Goal: Task Accomplishment & Management: Manage account settings

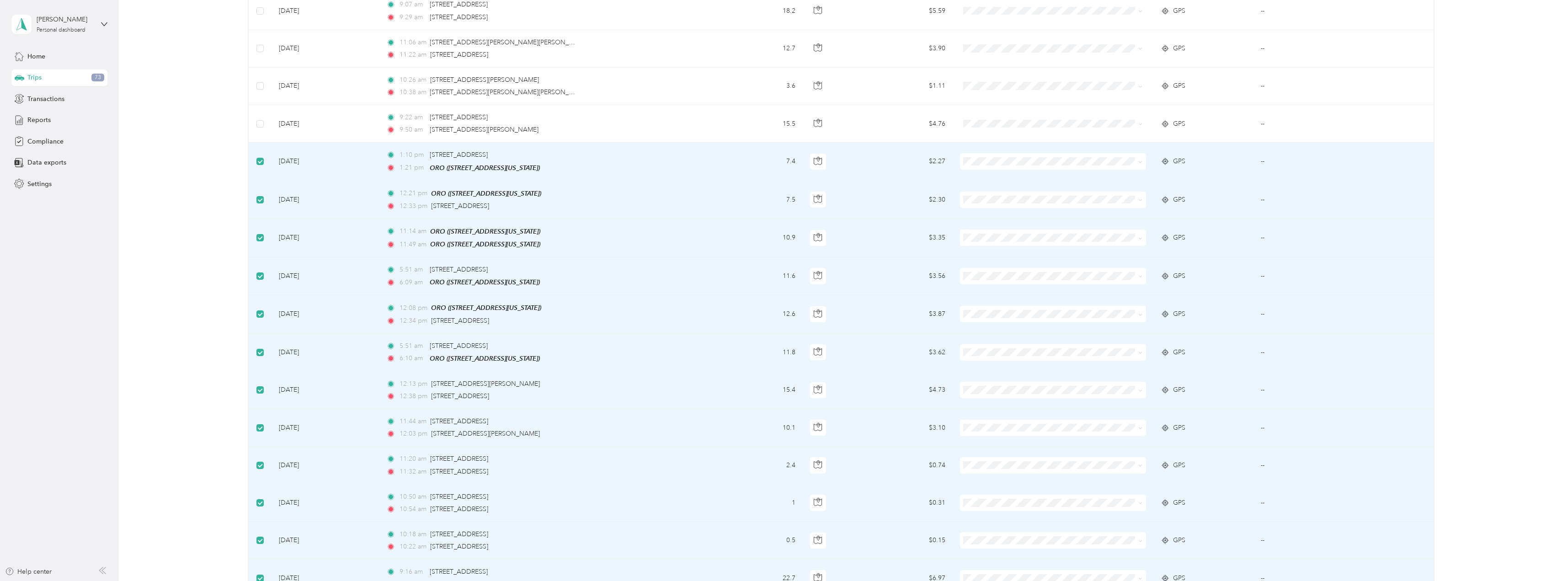
scroll to position [503, 0]
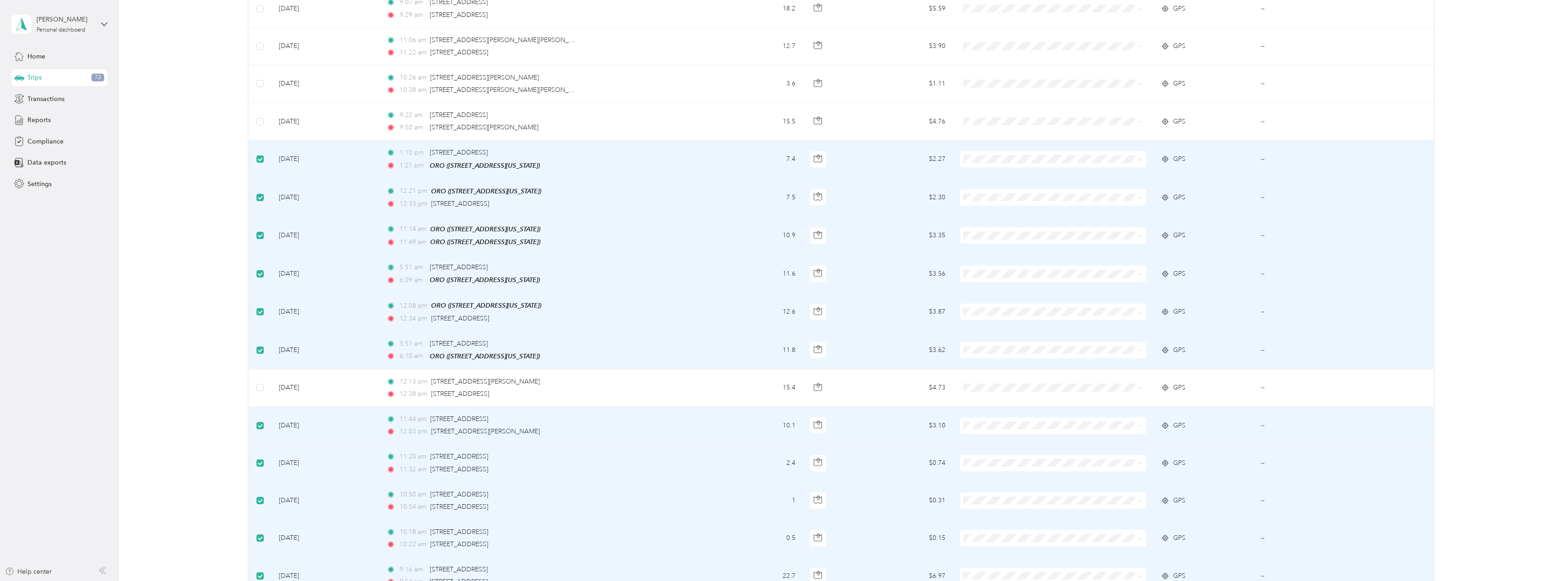
click at [261, 414] on td at bounding box center [261, 425] width 23 height 38
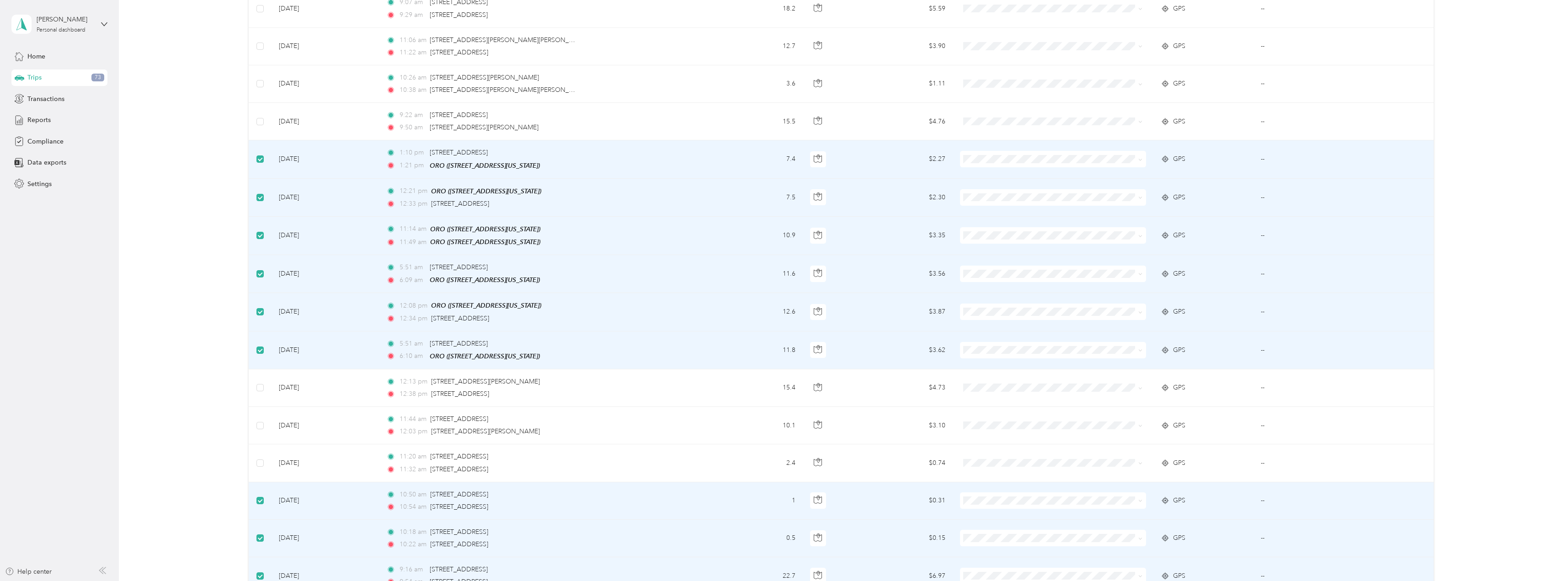
click at [264, 492] on td at bounding box center [261, 501] width 23 height 38
click at [260, 537] on label at bounding box center [260, 538] width 7 height 10
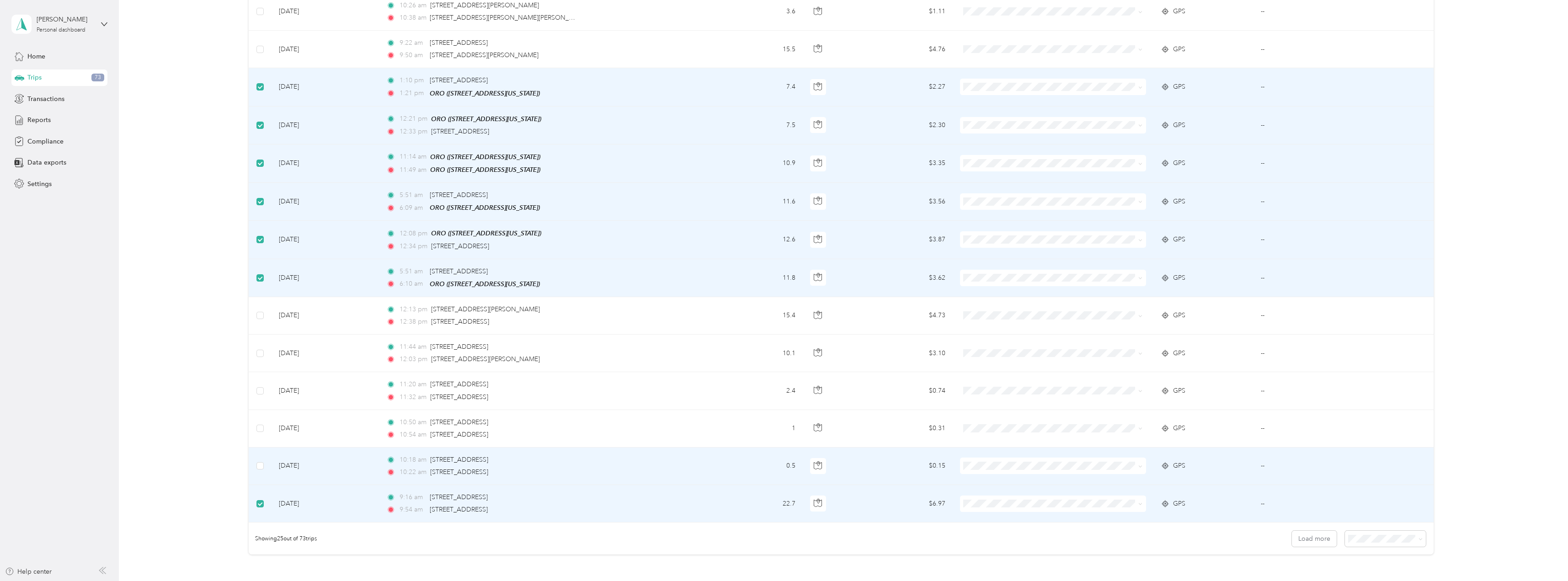
scroll to position [594, 0]
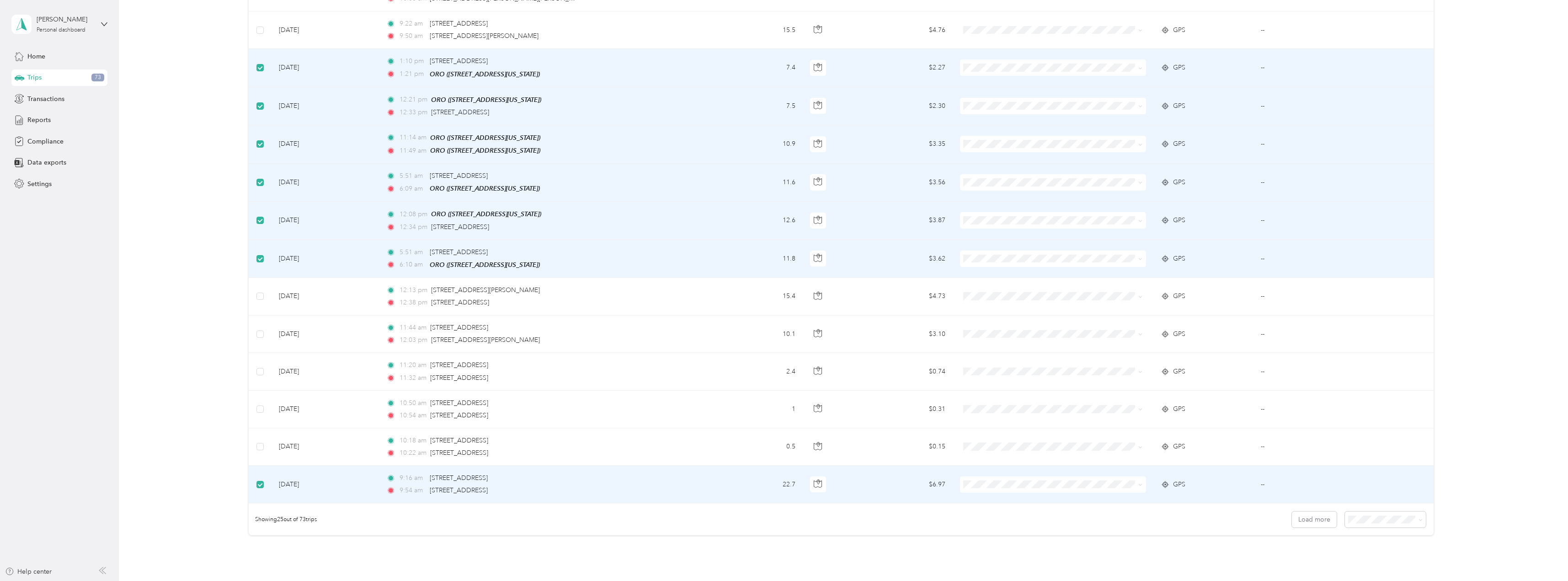
click at [264, 485] on td at bounding box center [261, 484] width 23 height 38
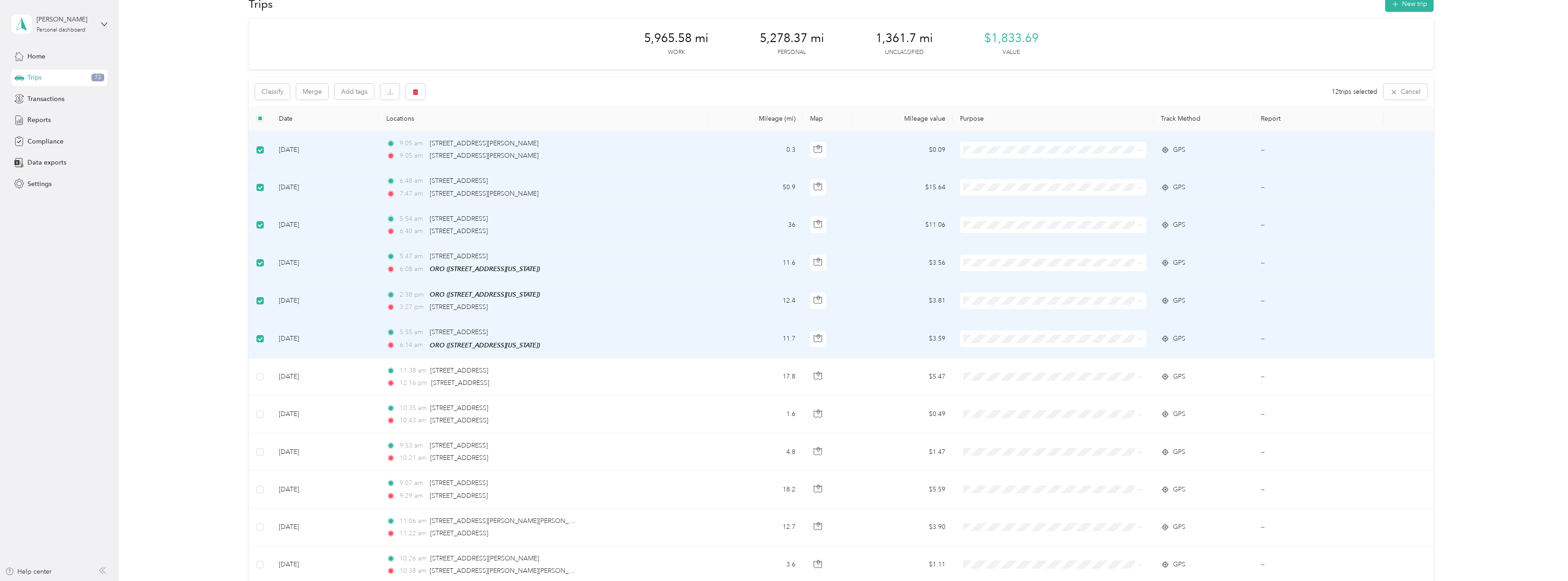
scroll to position [0, 0]
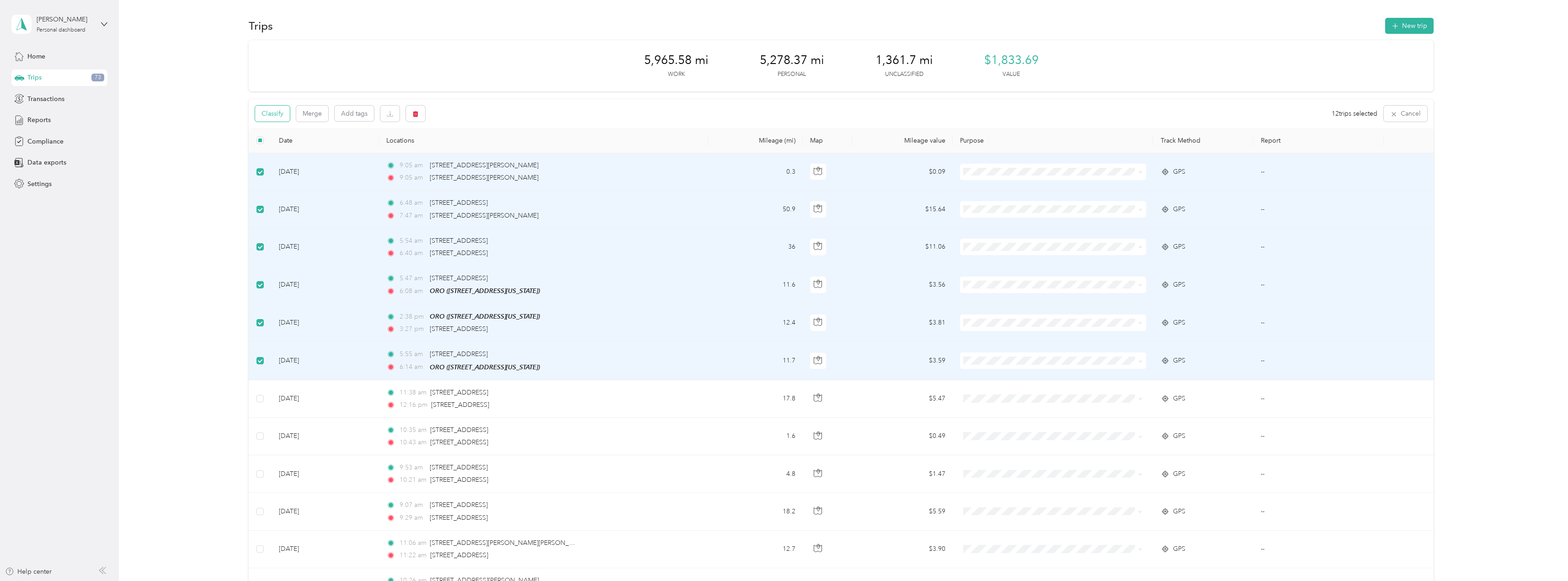
click at [278, 116] on button "Classify" at bounding box center [272, 113] width 35 height 16
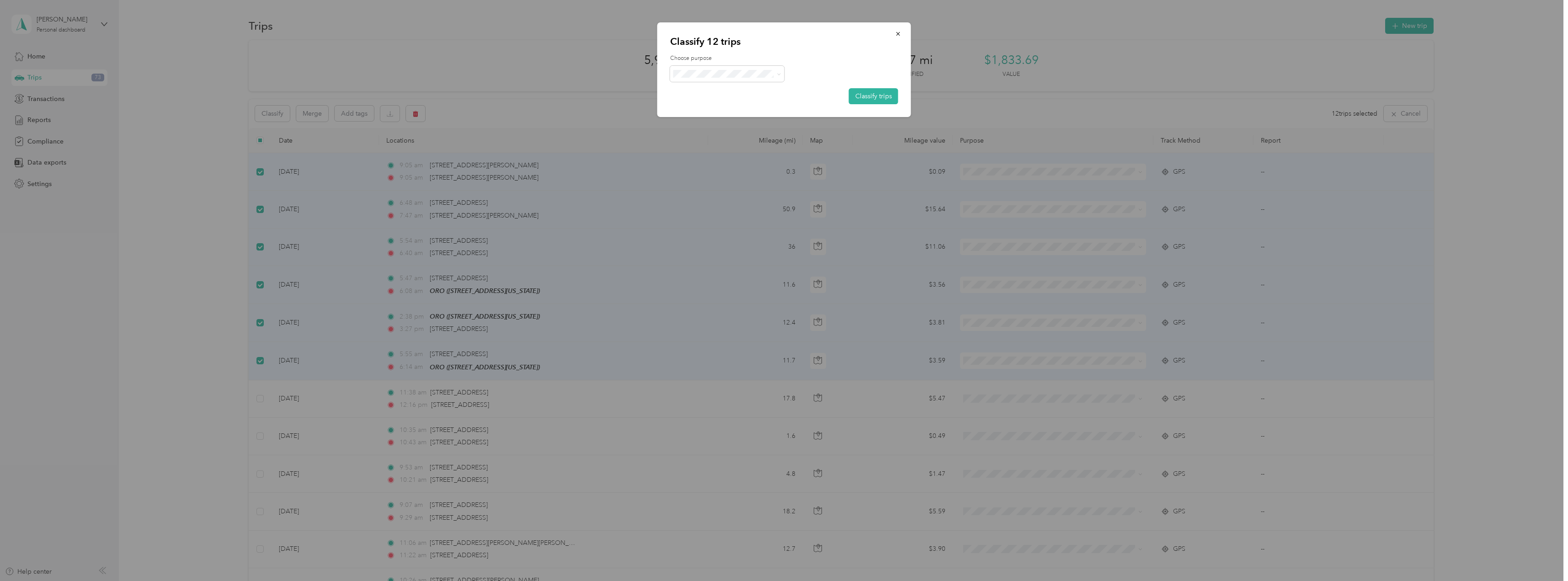
click at [777, 84] on div "Choose purpose Classify trips" at bounding box center [784, 79] width 228 height 50
click at [775, 76] on span at bounding box center [777, 74] width 7 height 10
click at [726, 94] on li "Interstates" at bounding box center [727, 91] width 114 height 16
click at [867, 98] on button "Classify trips" at bounding box center [873, 96] width 49 height 16
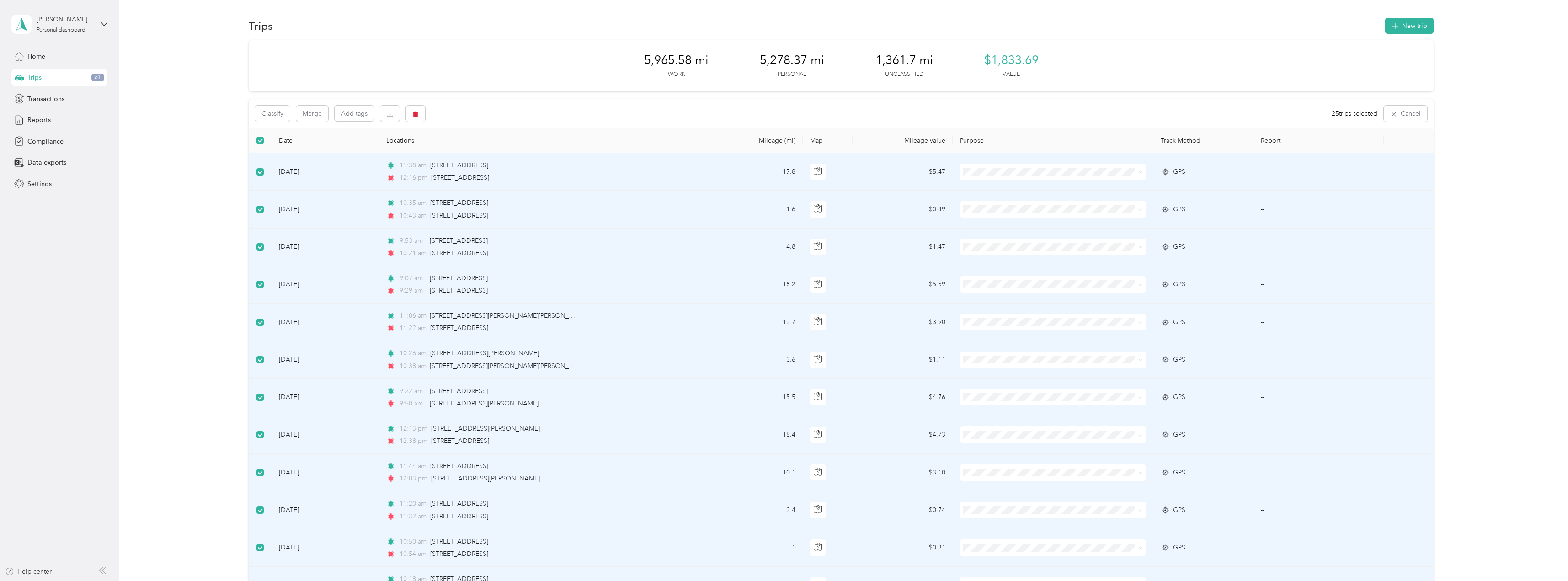
click at [264, 146] on th at bounding box center [261, 140] width 23 height 25
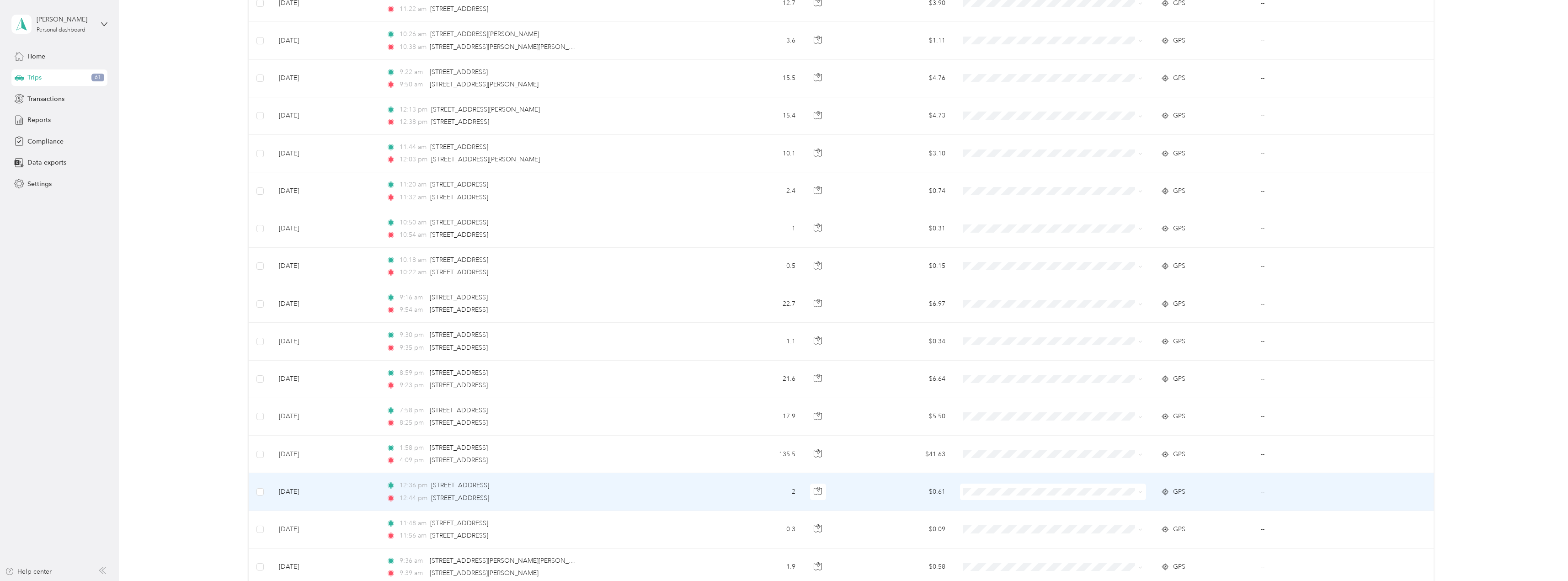
scroll to position [671, 0]
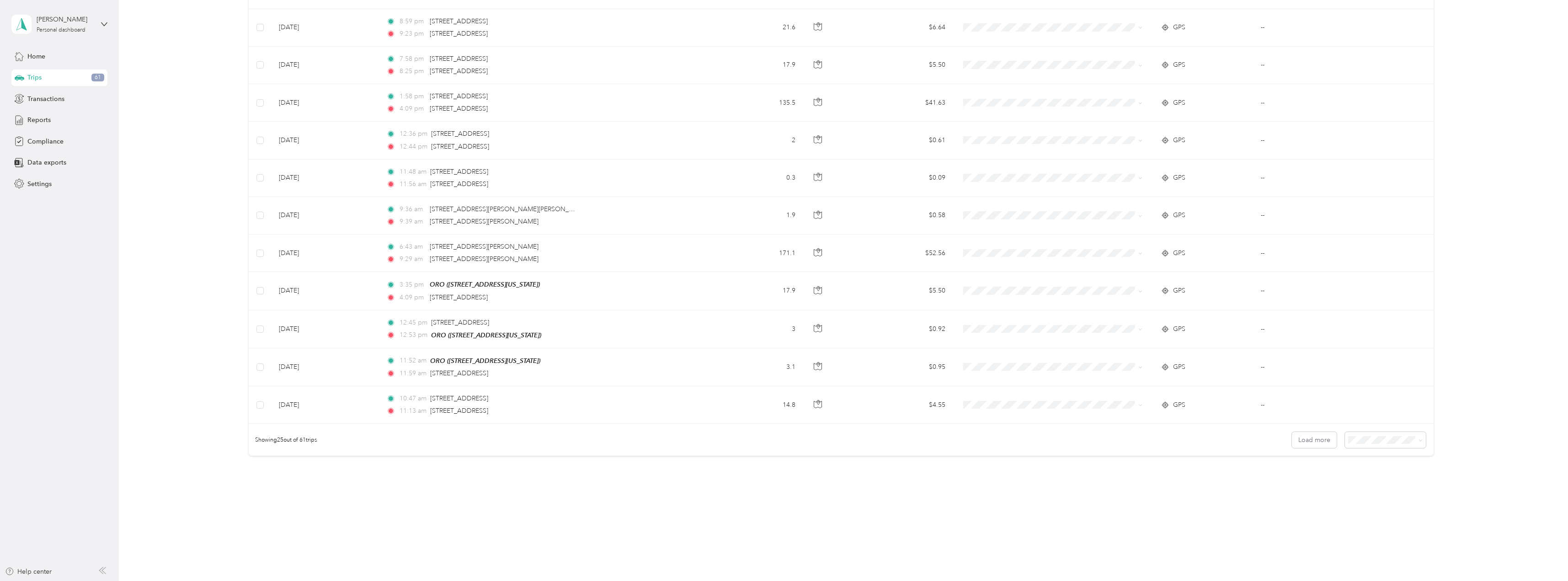
click at [1385, 428] on div "Showing 25 out of 61 trips Load more" at bounding box center [841, 439] width 1185 height 32
click at [1404, 489] on li "100 per load" at bounding box center [1383, 484] width 81 height 16
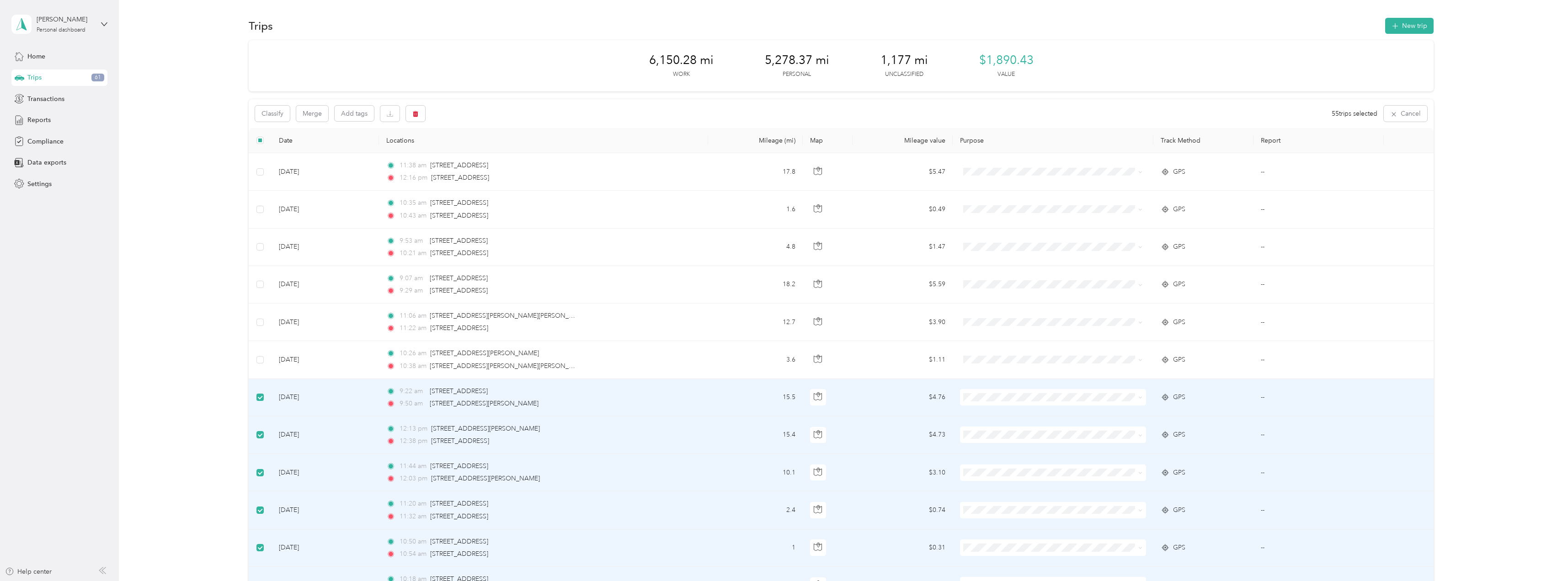
click at [262, 402] on label at bounding box center [260, 397] width 7 height 10
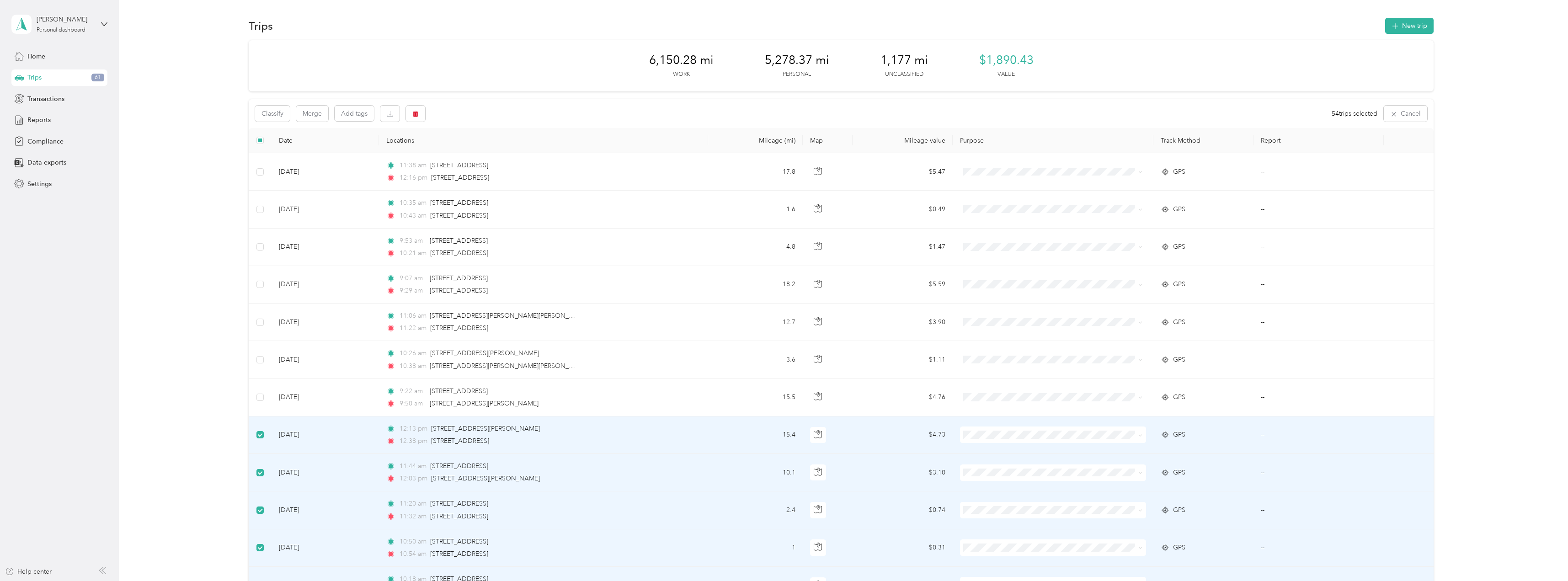
click at [261, 441] on td at bounding box center [261, 435] width 23 height 38
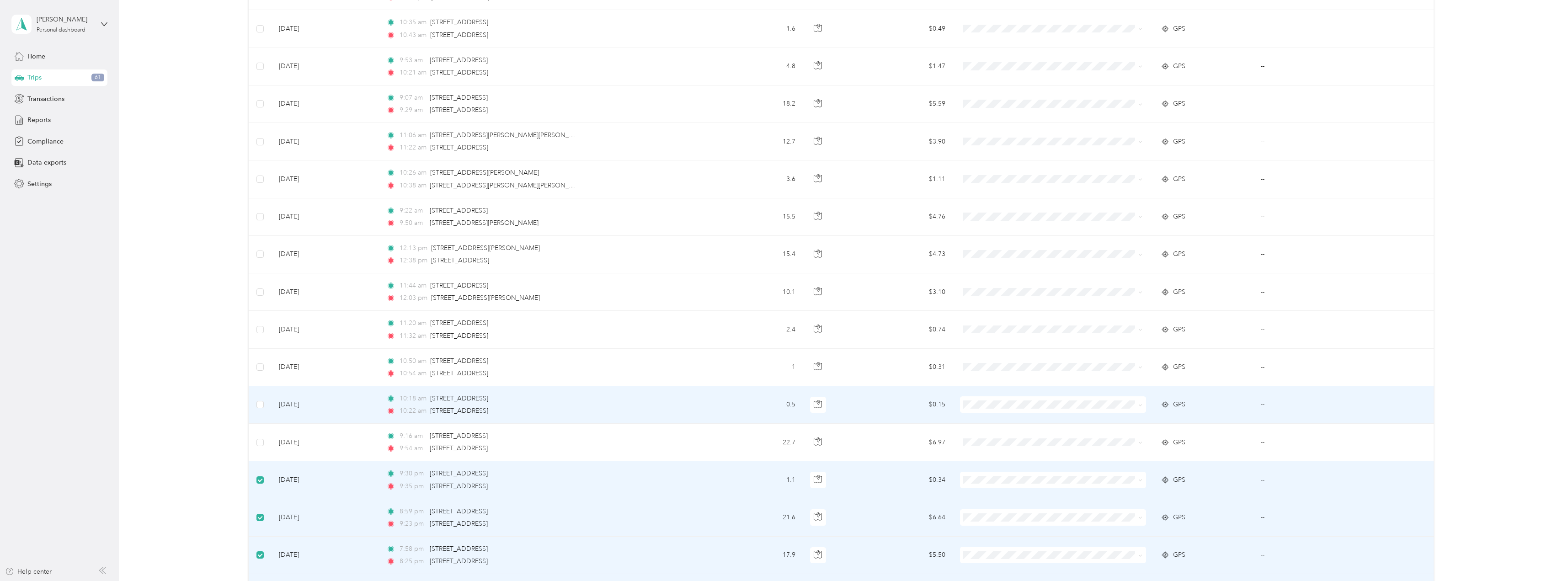
scroll to position [183, 0]
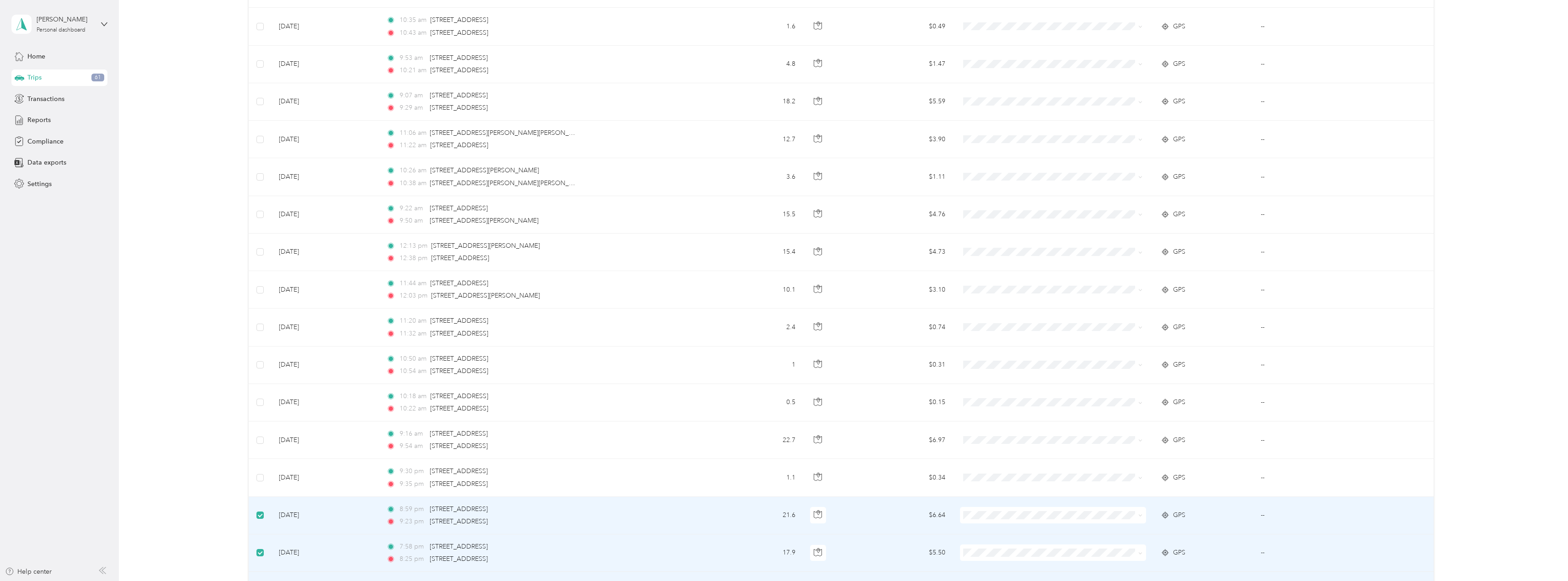
click at [267, 517] on td at bounding box center [261, 515] width 23 height 38
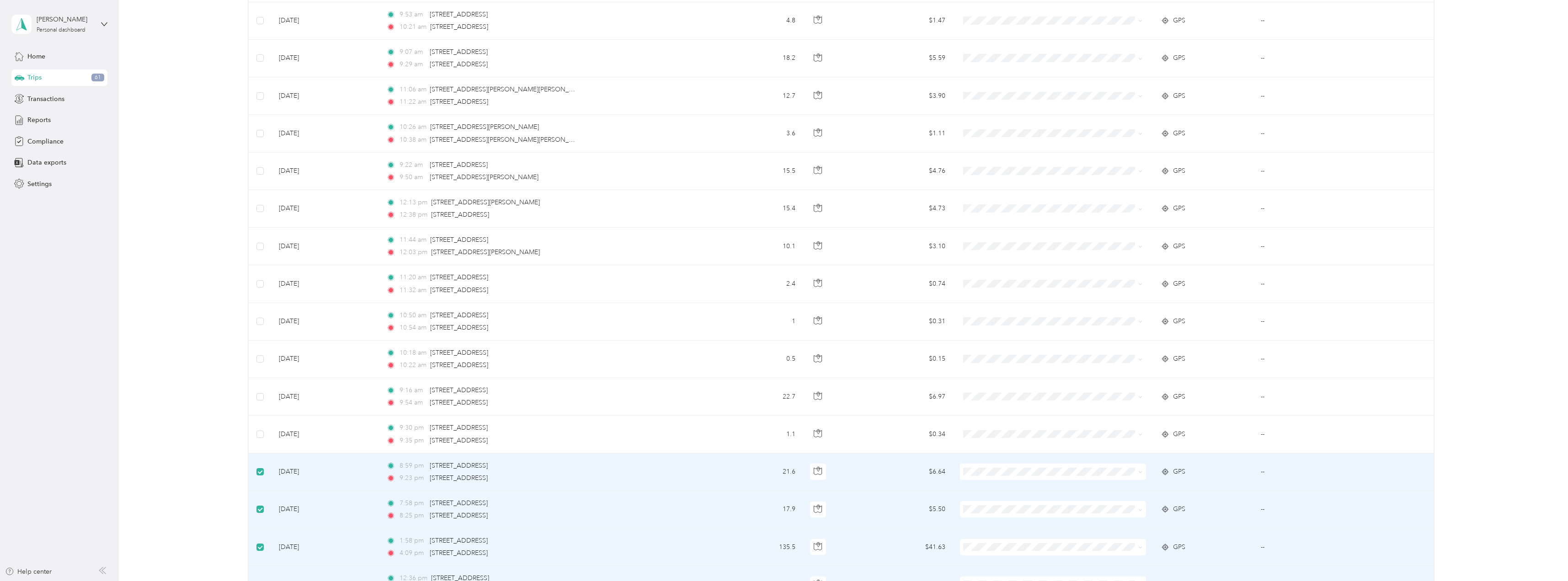
scroll to position [229, 0]
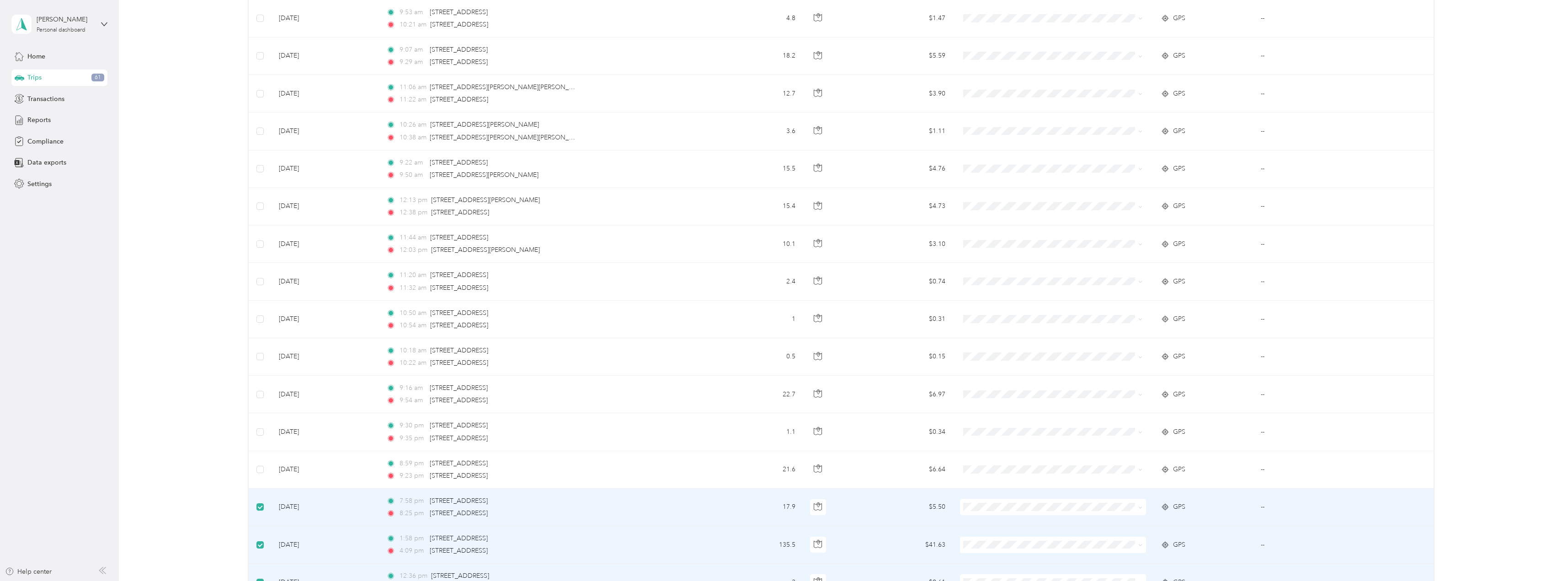
click at [260, 515] on td at bounding box center [261, 507] width 23 height 38
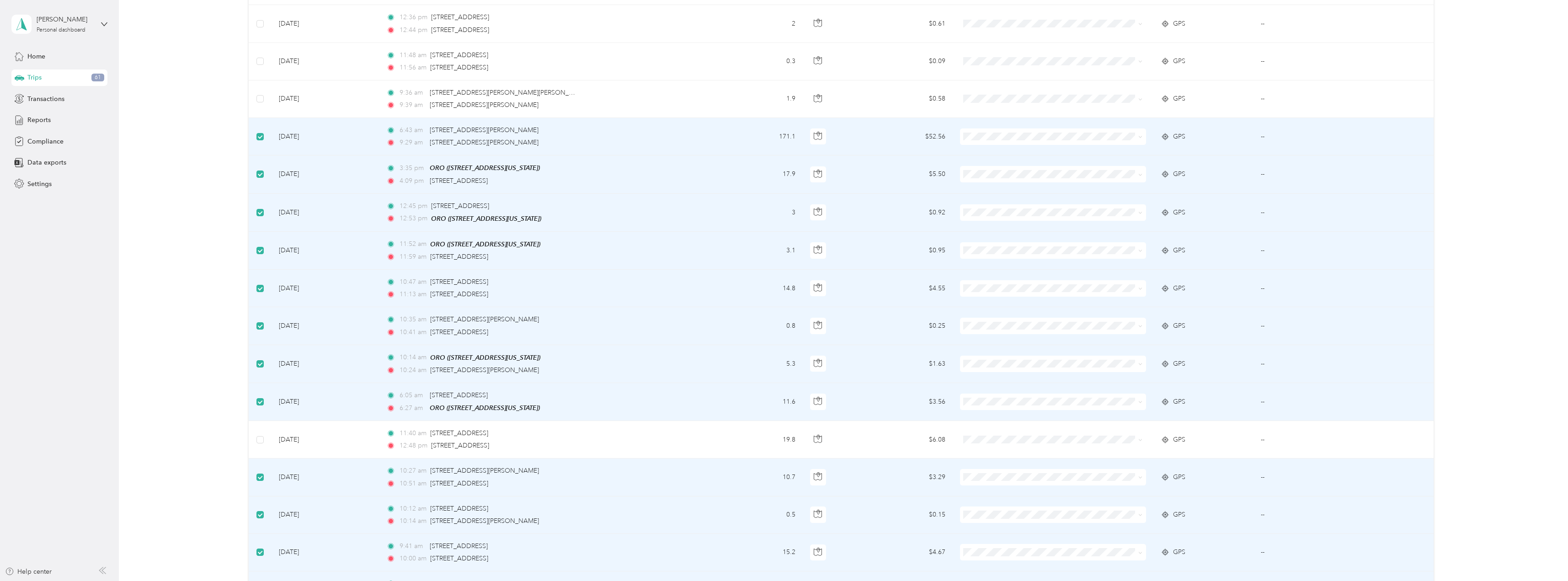
scroll to position [823, 0]
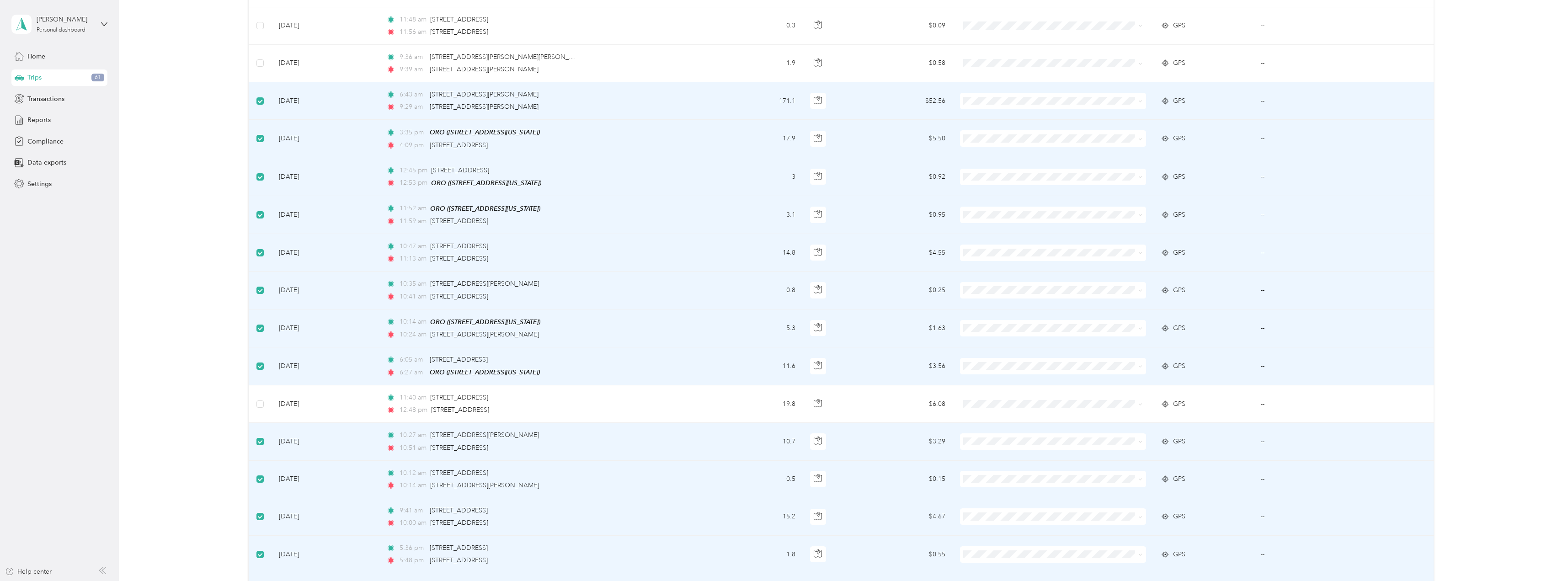
click at [259, 443] on label at bounding box center [260, 441] width 7 height 10
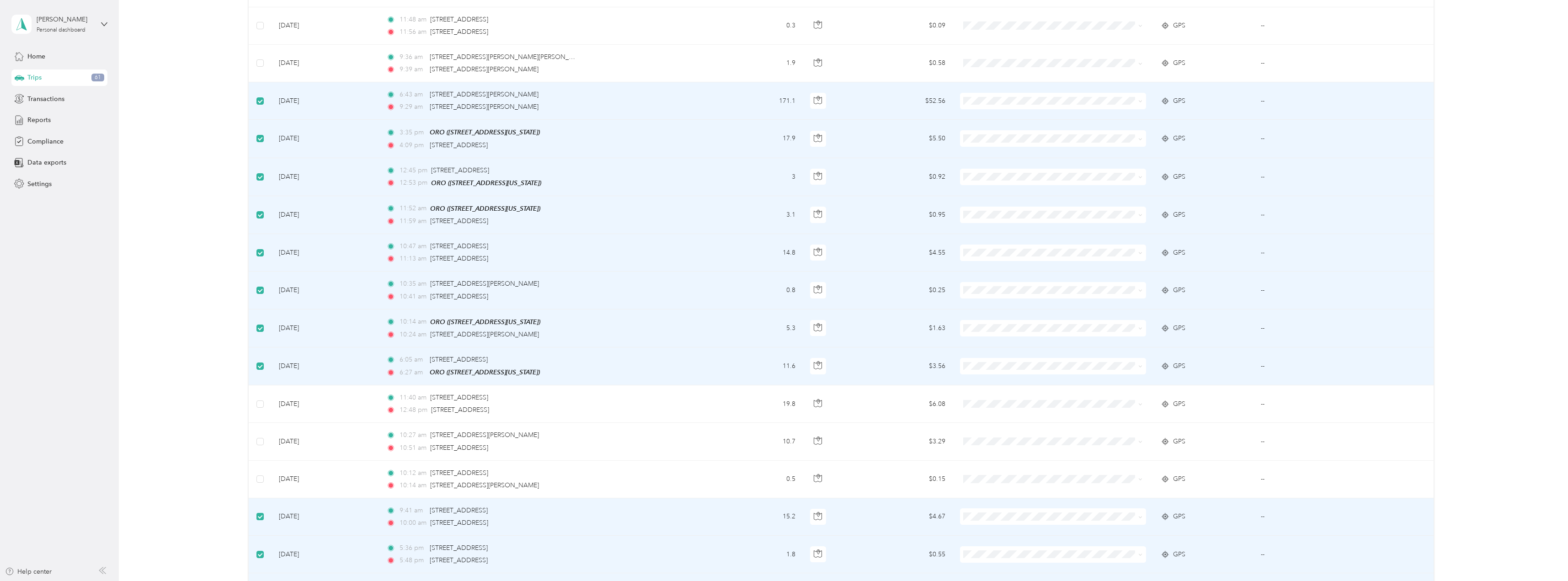
click at [263, 517] on label at bounding box center [260, 516] width 7 height 10
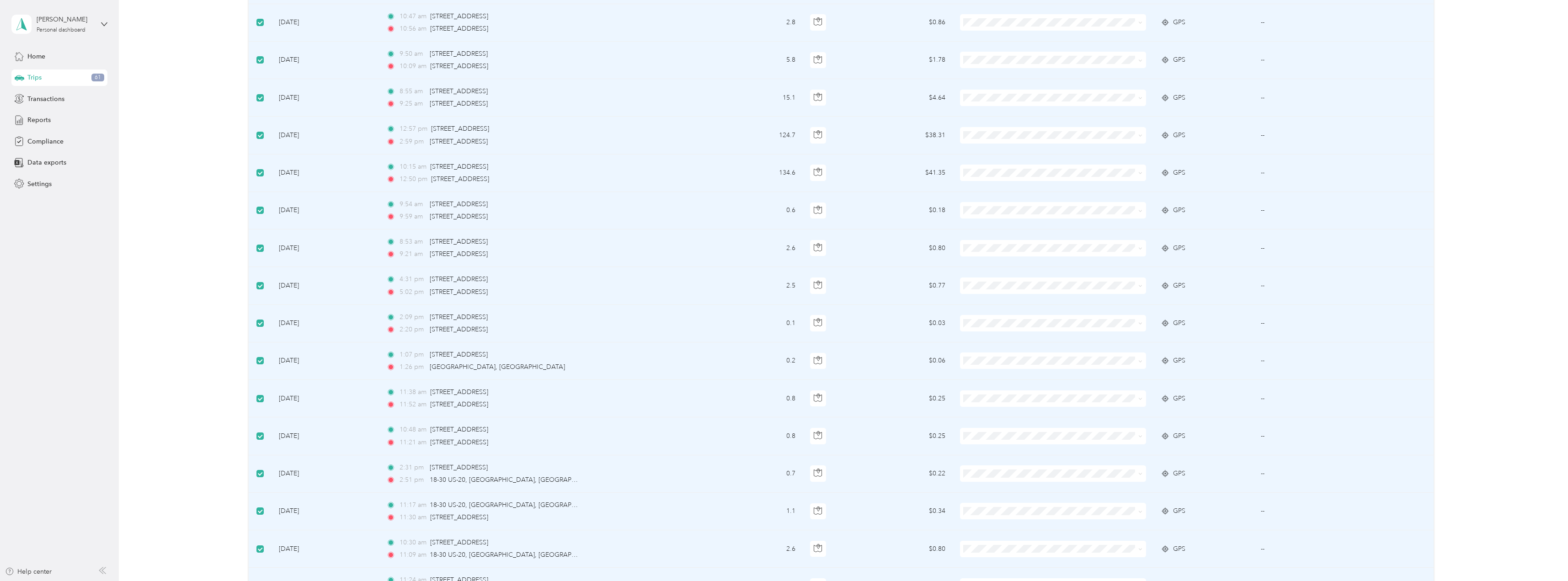
scroll to position [1462, 0]
click at [262, 442] on label at bounding box center [260, 440] width 7 height 10
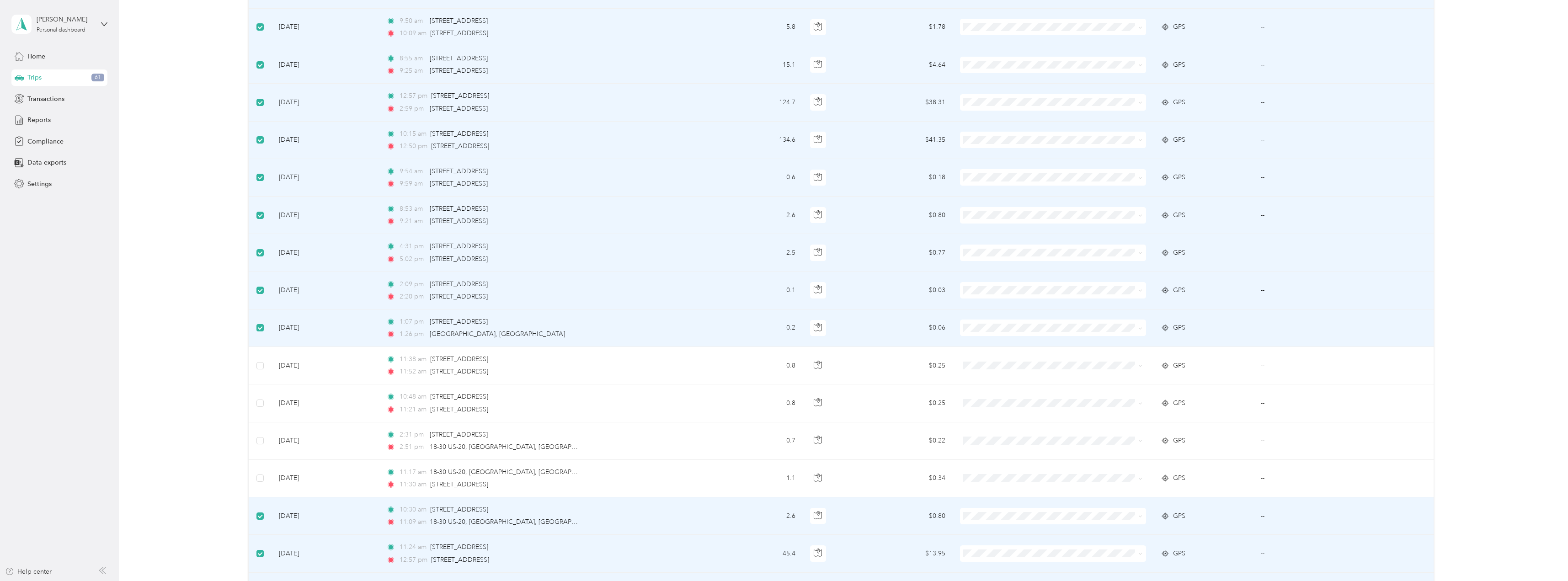
click at [262, 330] on label at bounding box center [260, 327] width 7 height 10
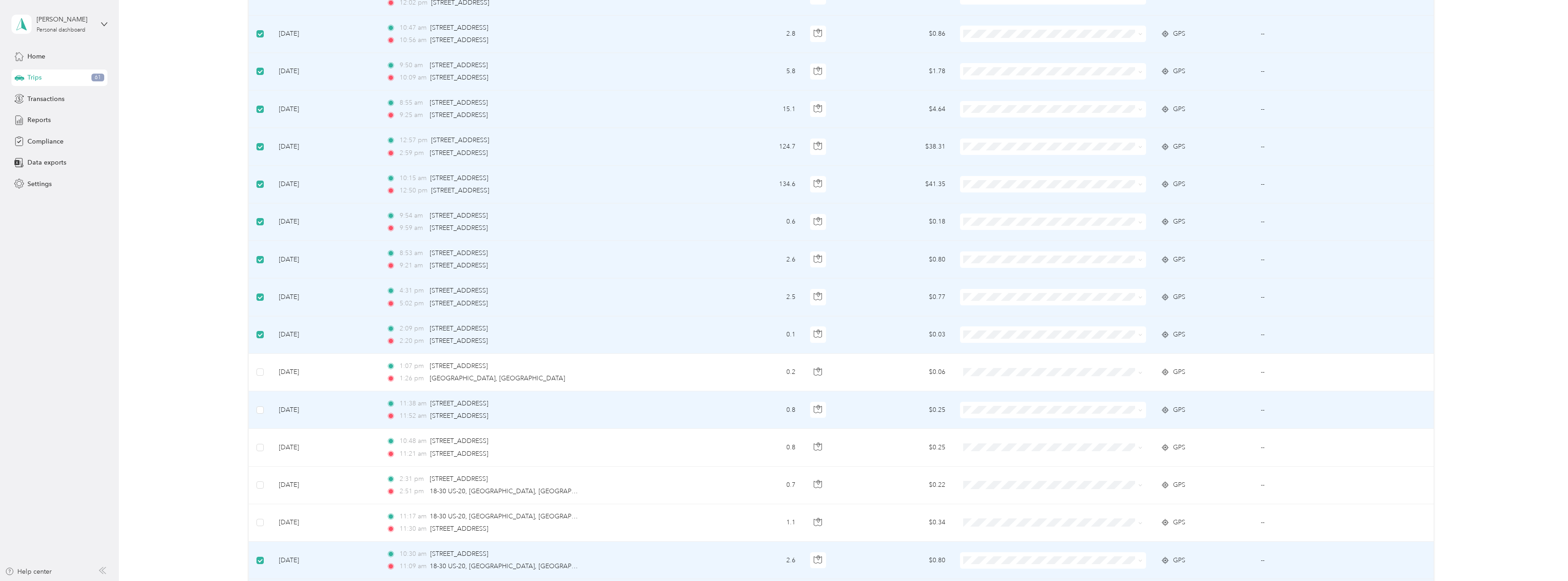
scroll to position [1416, 0]
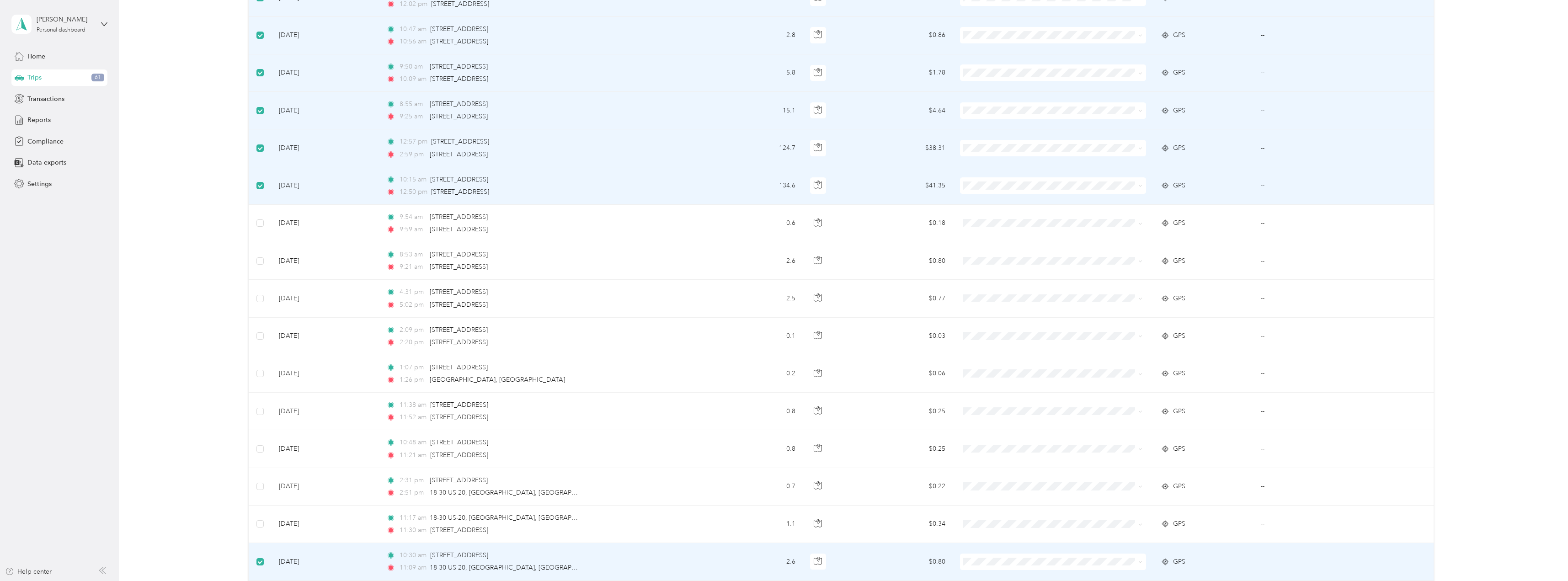
click at [261, 190] on td at bounding box center [261, 186] width 23 height 38
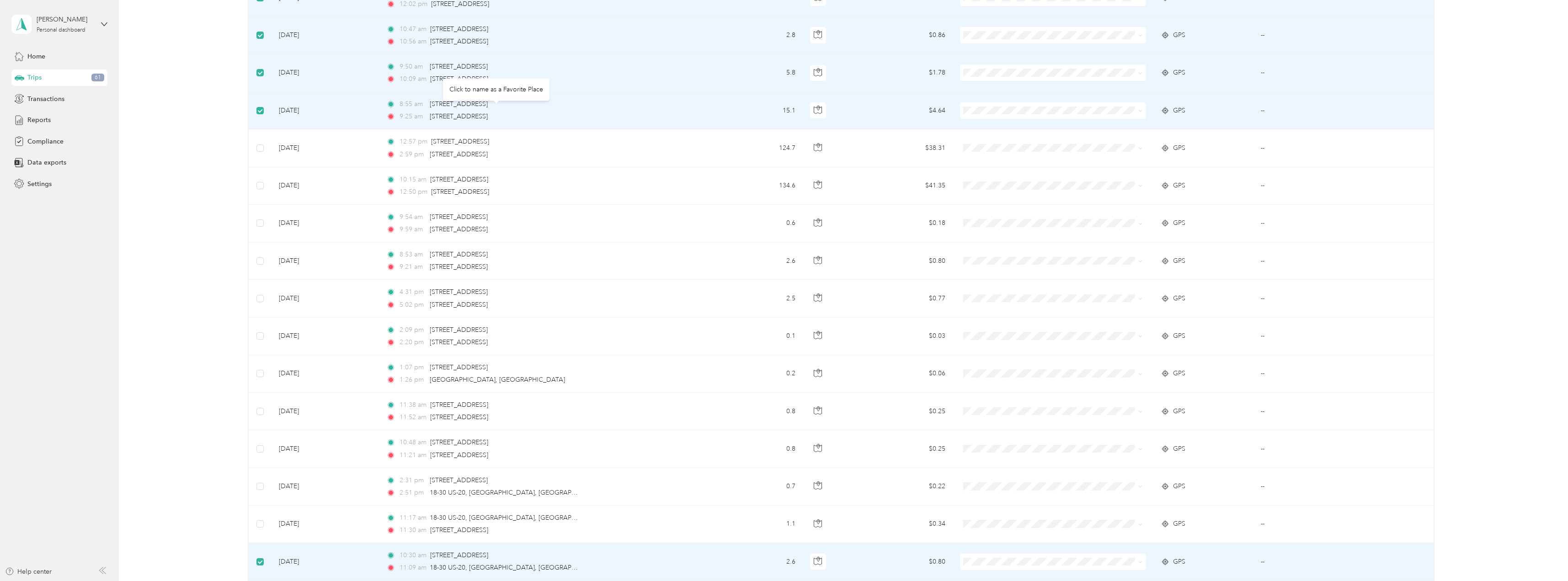
scroll to position [1371, 0]
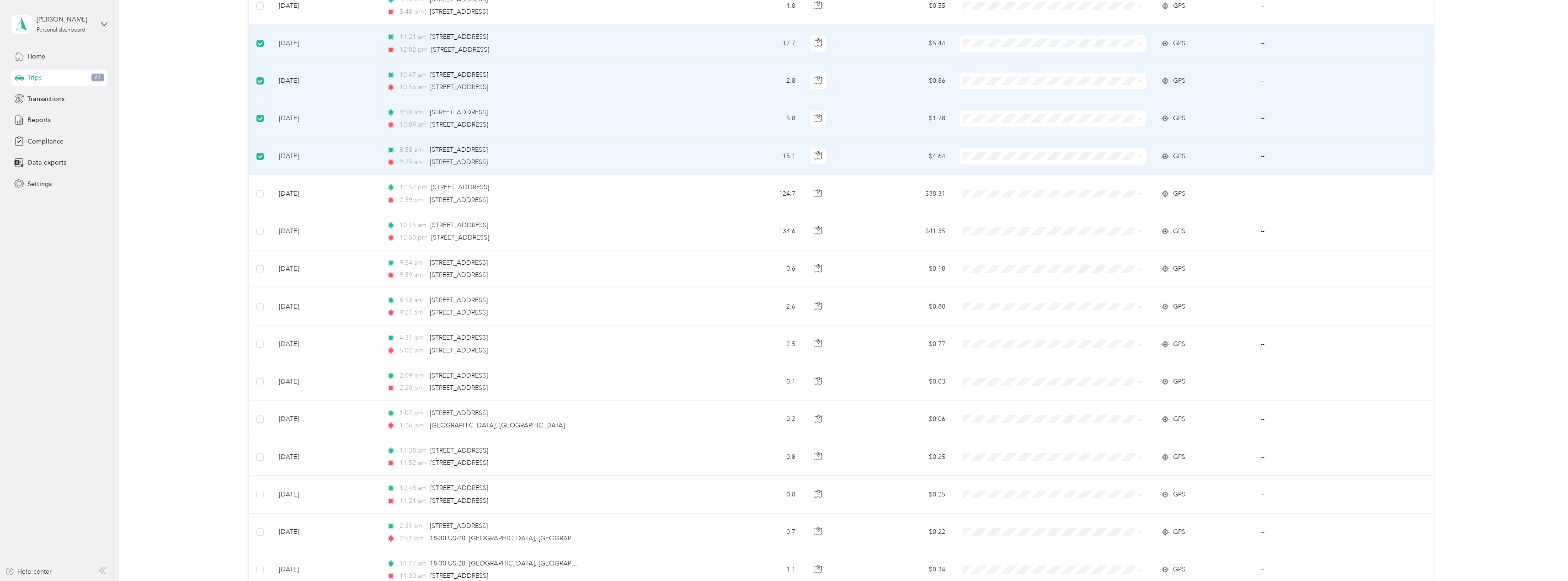
click at [264, 152] on td at bounding box center [261, 156] width 23 height 38
click at [263, 122] on td at bounding box center [261, 119] width 23 height 38
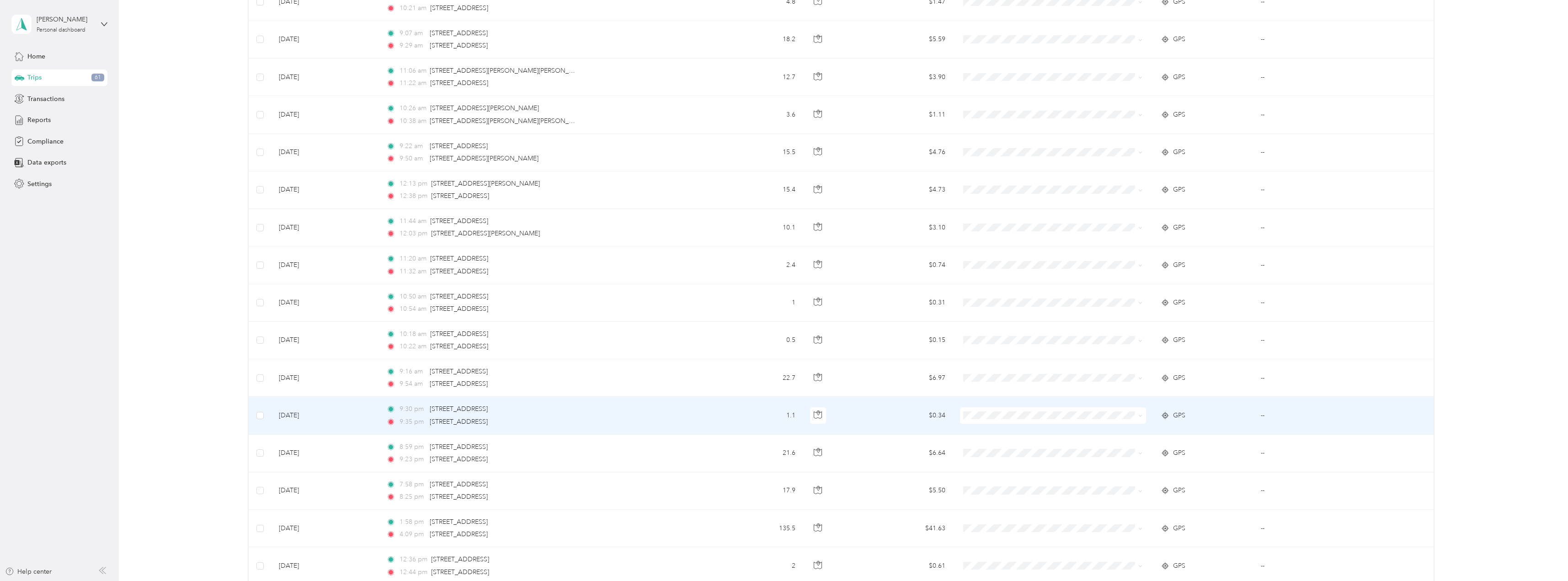
scroll to position [0, 0]
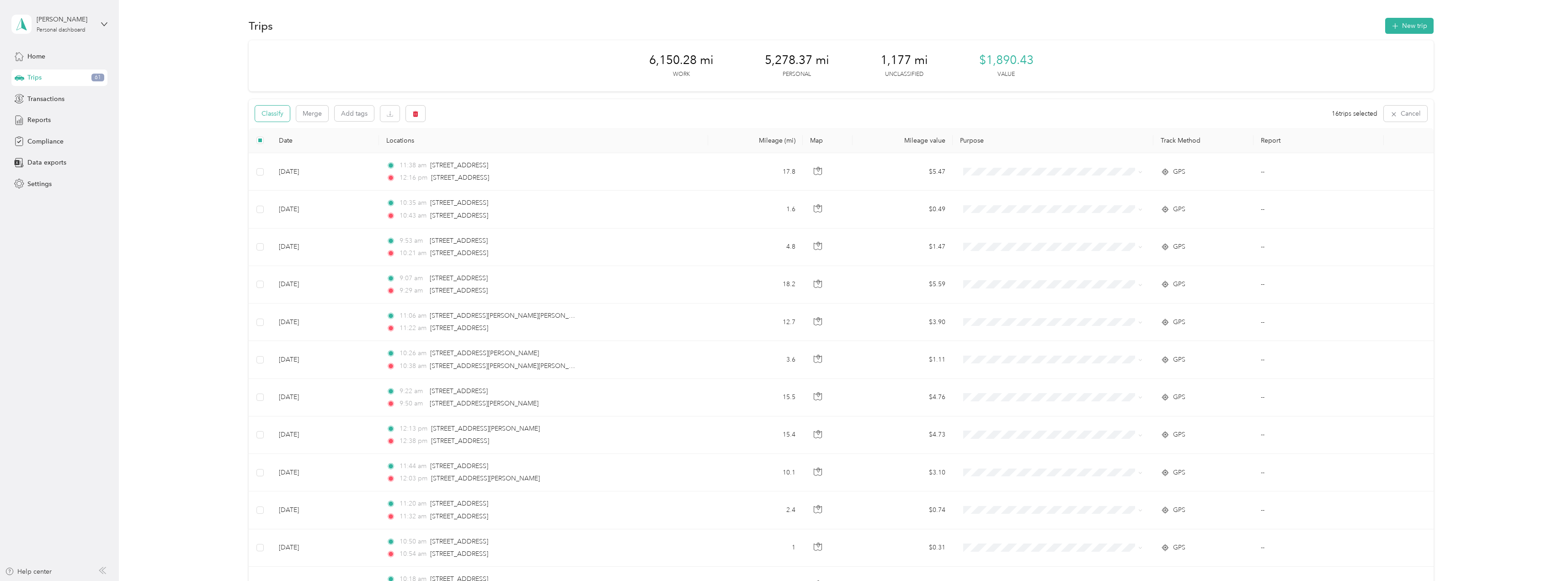
click at [278, 108] on button "Classify" at bounding box center [272, 113] width 35 height 16
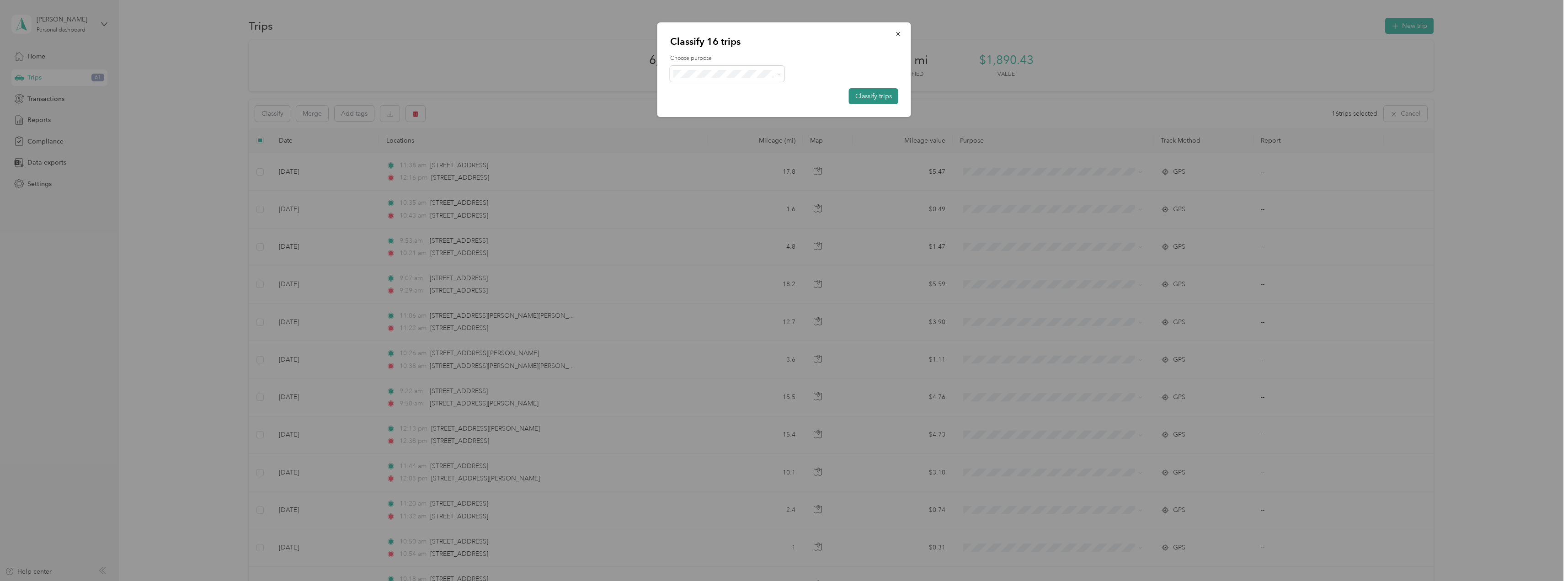
click at [860, 97] on button "Classify trips" at bounding box center [873, 96] width 49 height 16
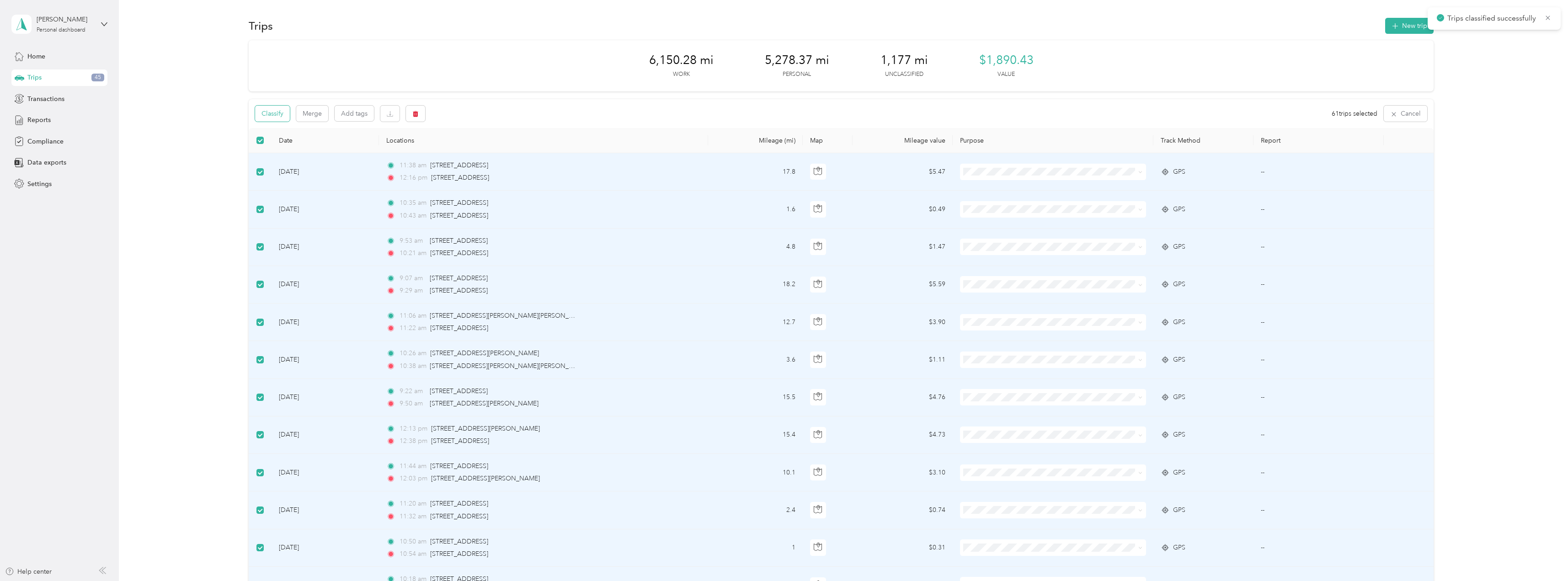
click at [278, 115] on button "Classify" at bounding box center [272, 113] width 35 height 16
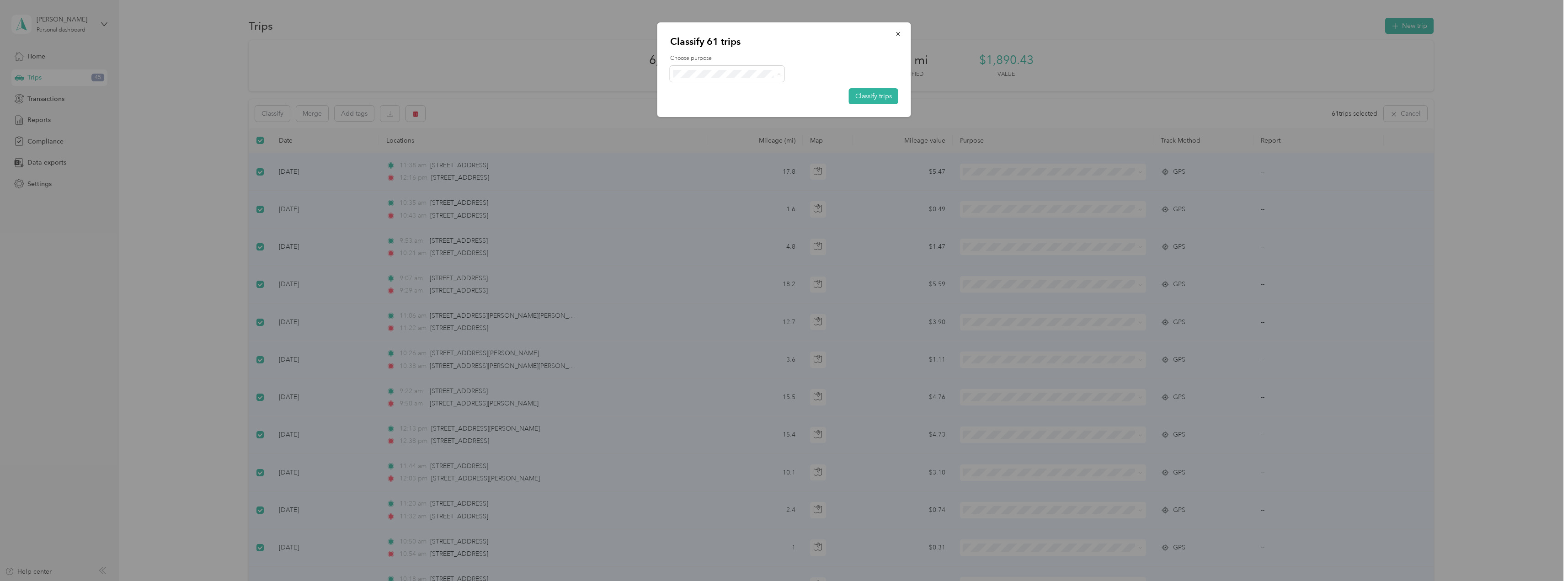
click at [706, 105] on span "Personal" at bounding box center [735, 106] width 85 height 10
click at [859, 95] on button "Classify trips" at bounding box center [873, 96] width 49 height 16
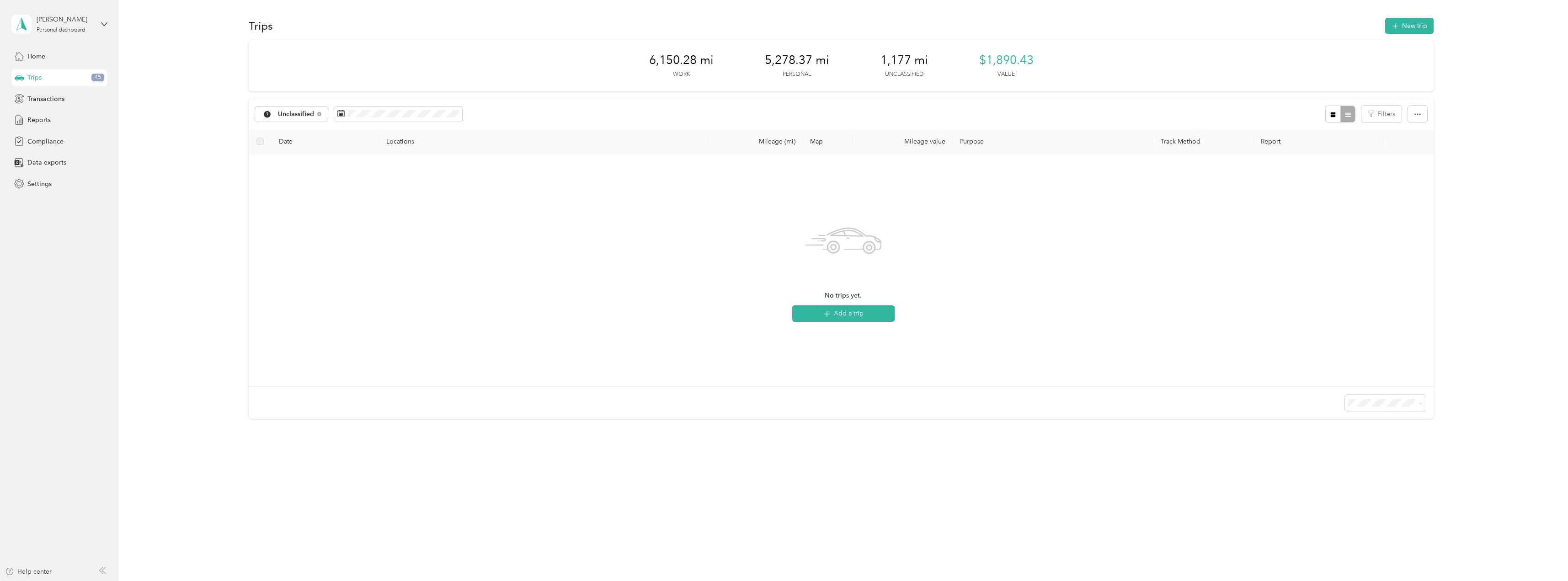
click at [1435, 175] on div "No trips yet. Add a trip" at bounding box center [843, 270] width 1189 height 232
click at [47, 122] on span "Reports" at bounding box center [39, 120] width 23 height 10
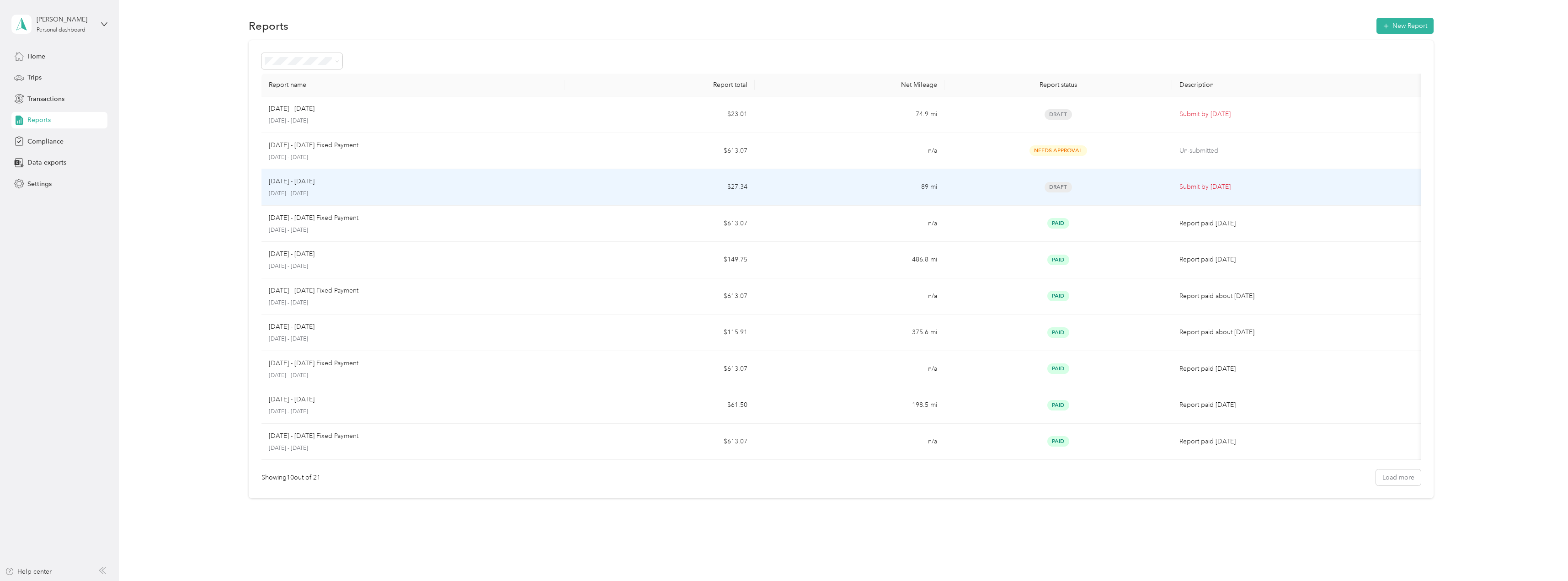
click at [1118, 199] on td "Draft" at bounding box center [1059, 187] width 228 height 37
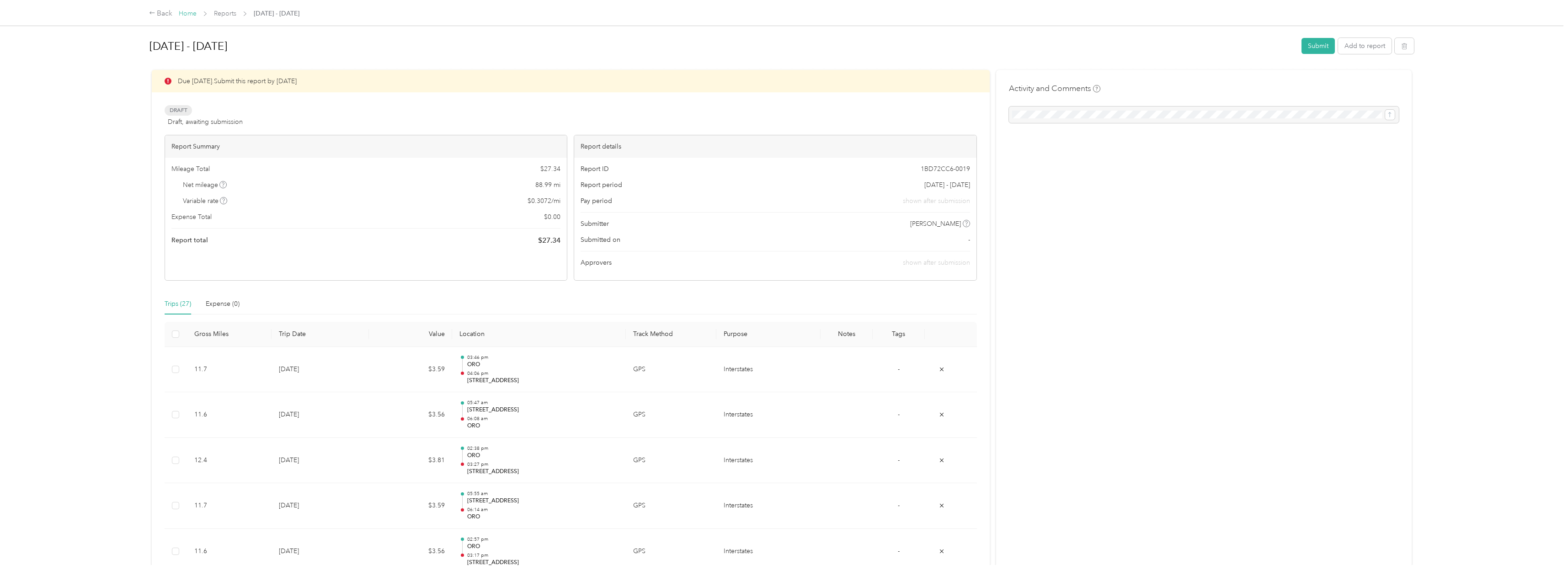
click at [188, 12] on link "Home" at bounding box center [187, 13] width 18 height 8
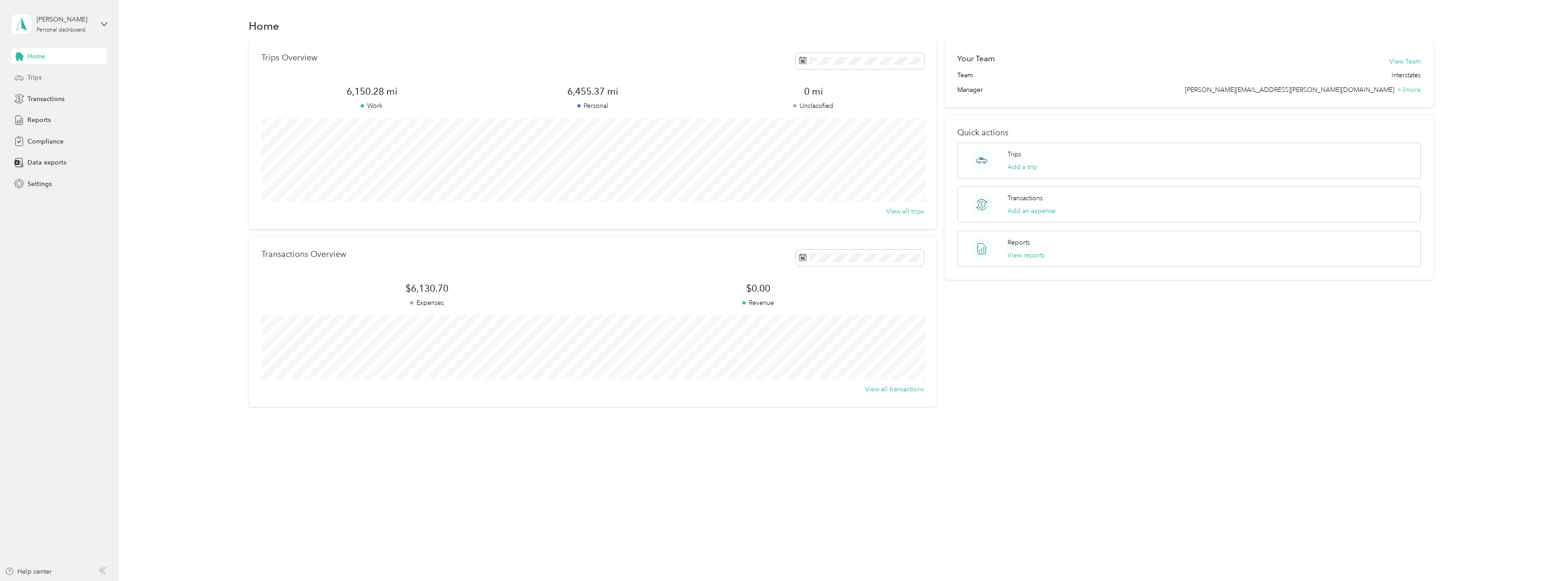
click at [41, 75] on span "Trips" at bounding box center [34, 77] width 14 height 10
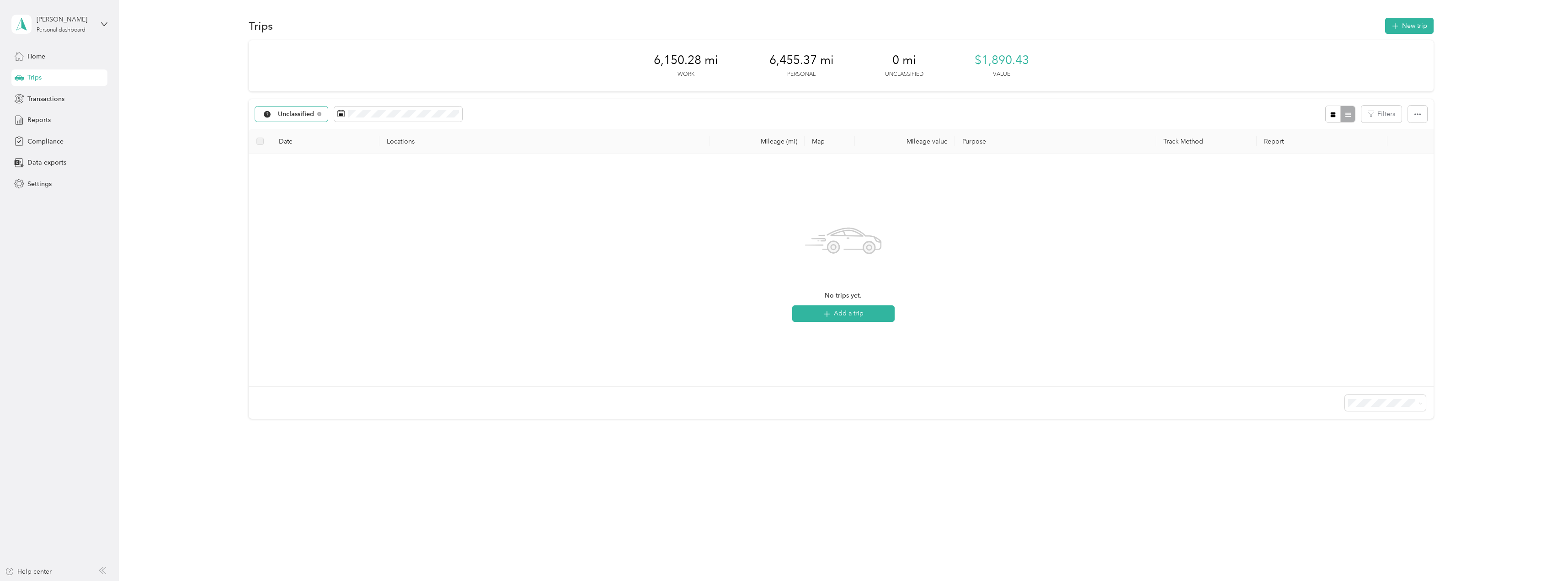
click at [302, 111] on span "Unclassified" at bounding box center [296, 114] width 37 height 7
click at [289, 117] on span "Unclassified" at bounding box center [296, 114] width 37 height 7
click at [290, 133] on li "All purposes" at bounding box center [293, 130] width 76 height 16
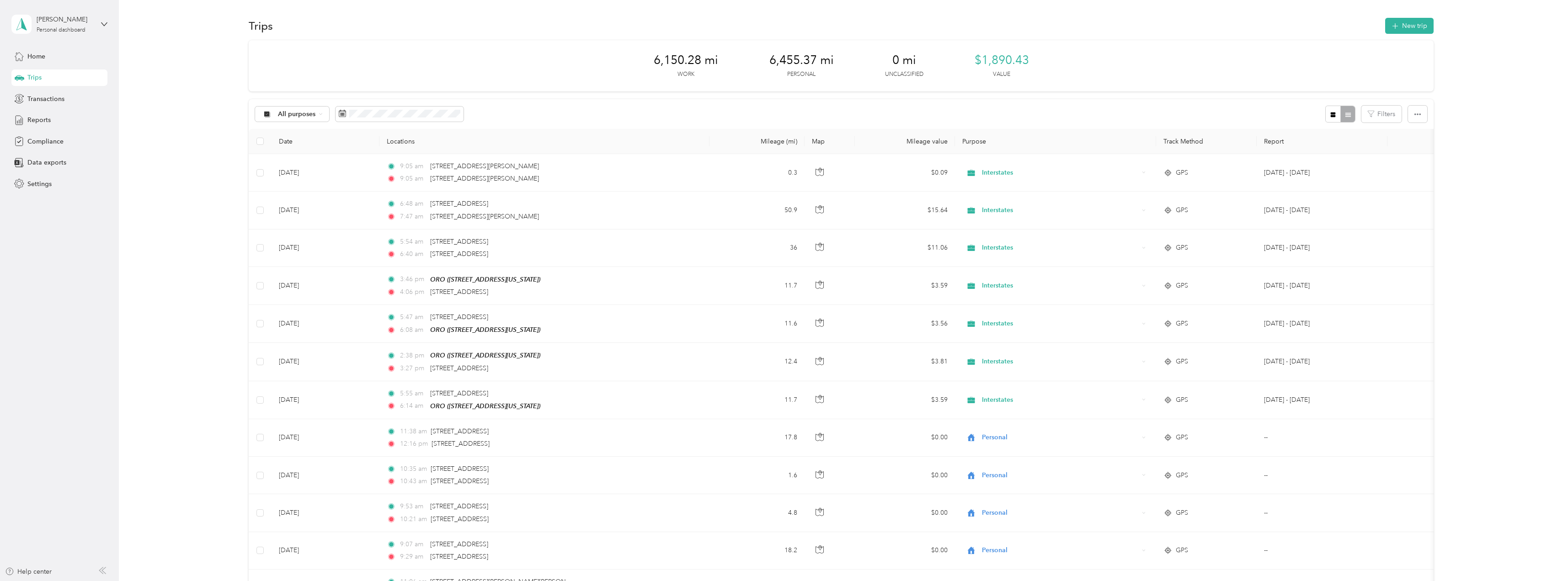
scroll to position [3145, 0]
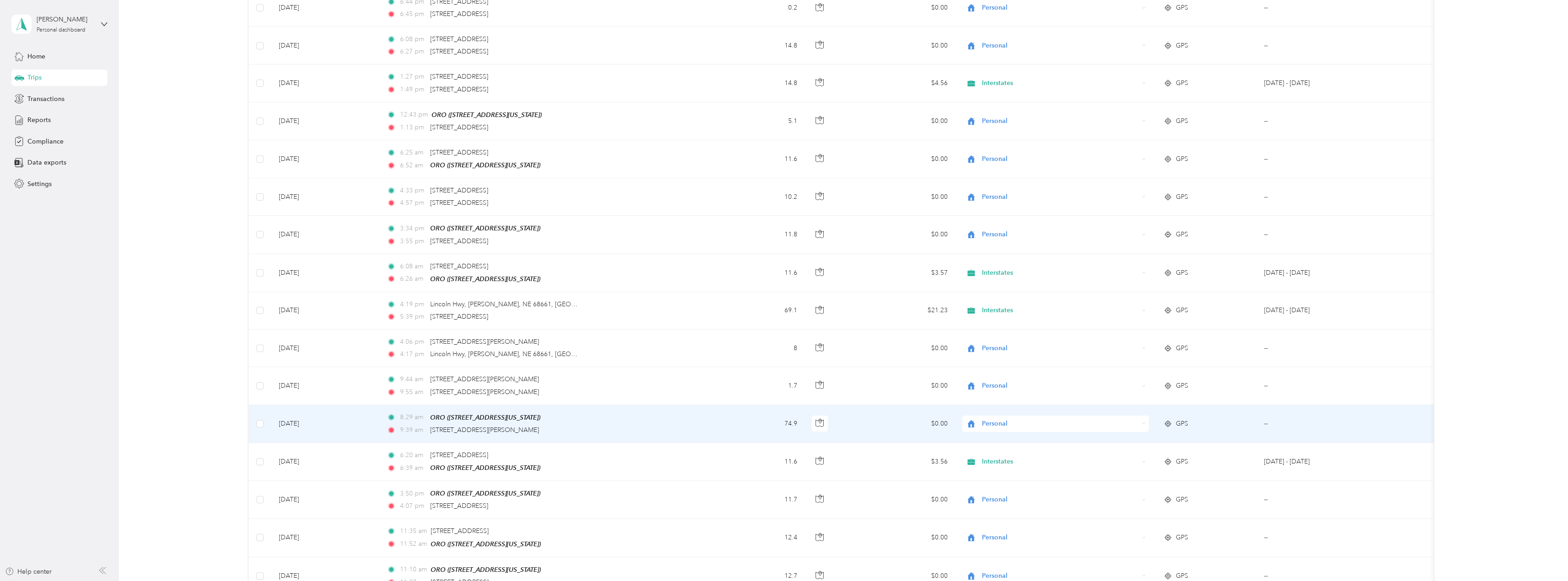
click at [266, 414] on td at bounding box center [261, 423] width 23 height 38
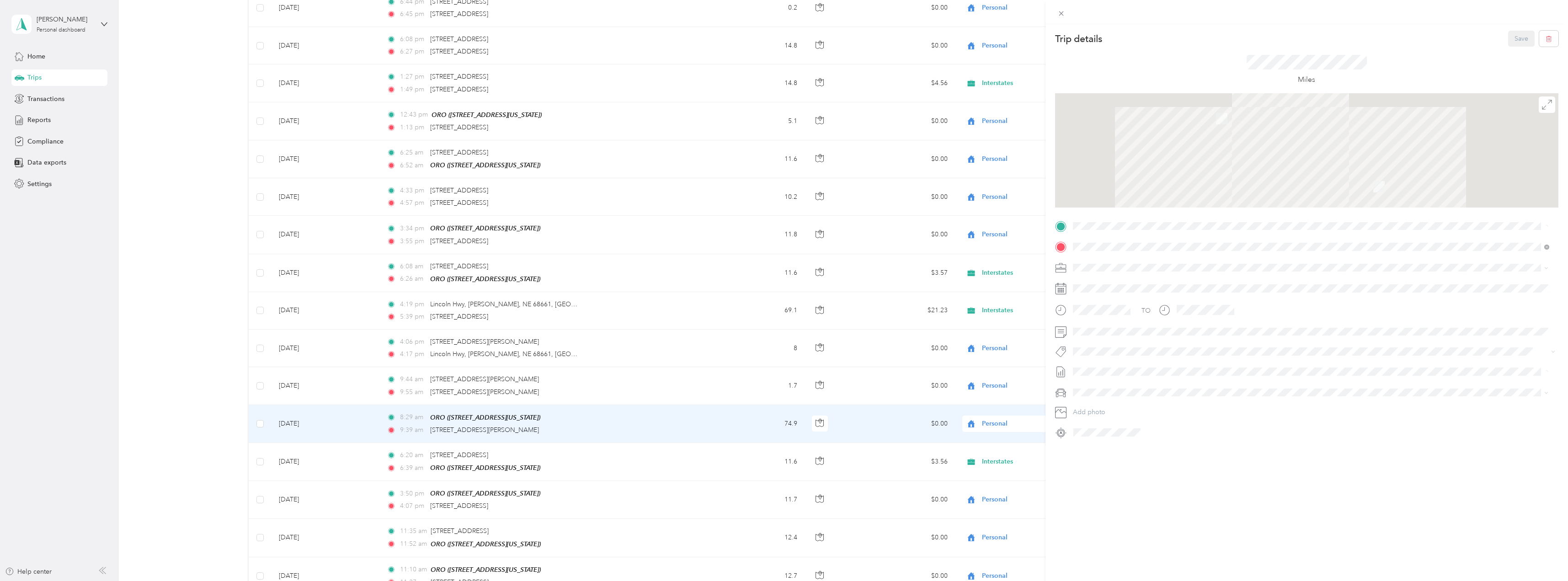
click at [260, 410] on div "Trip details Save This trip cannot be edited because it is either under review,…" at bounding box center [784, 290] width 1568 height 581
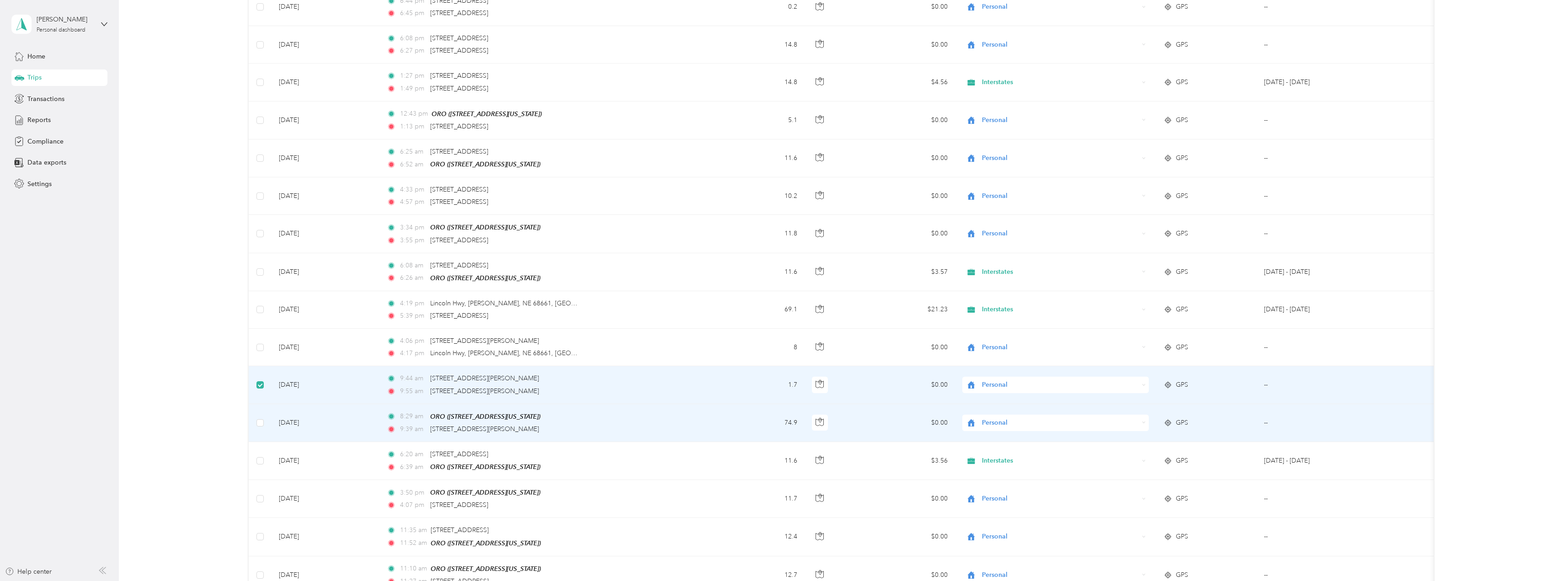
scroll to position [3145, 0]
click at [261, 405] on td at bounding box center [261, 423] width 23 height 38
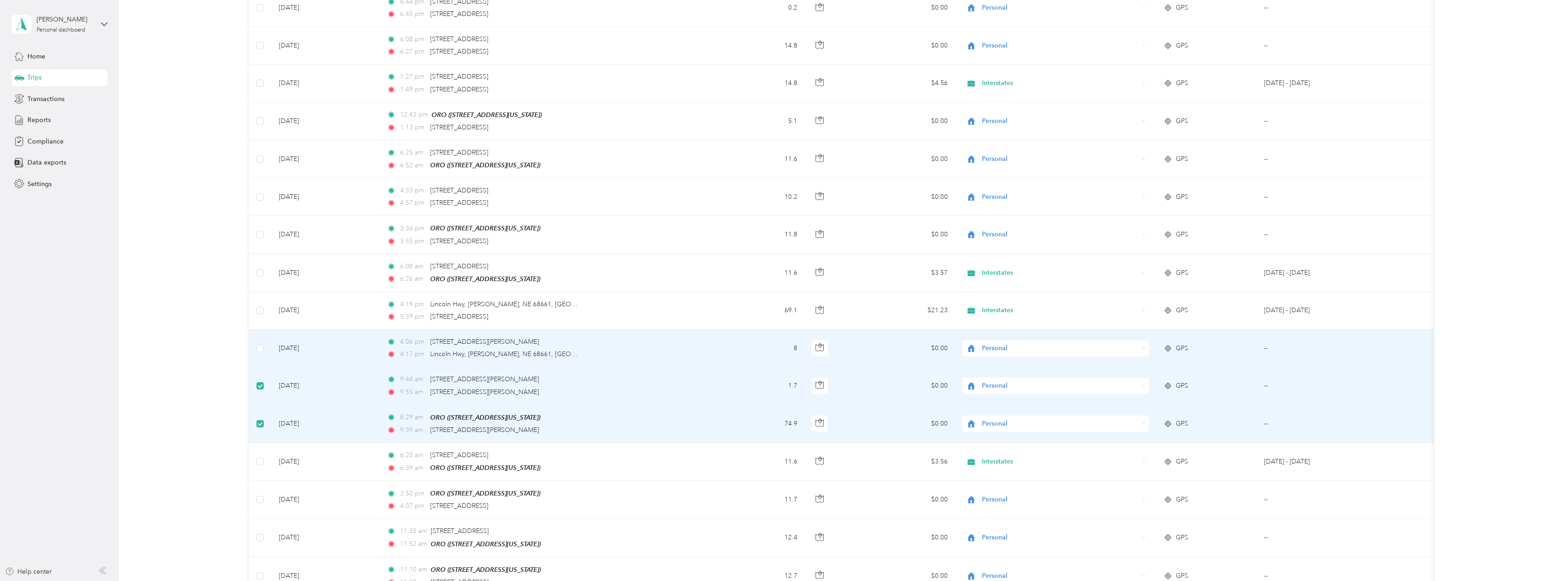
click at [264, 335] on td at bounding box center [261, 348] width 23 height 38
click at [259, 343] on label at bounding box center [260, 348] width 7 height 10
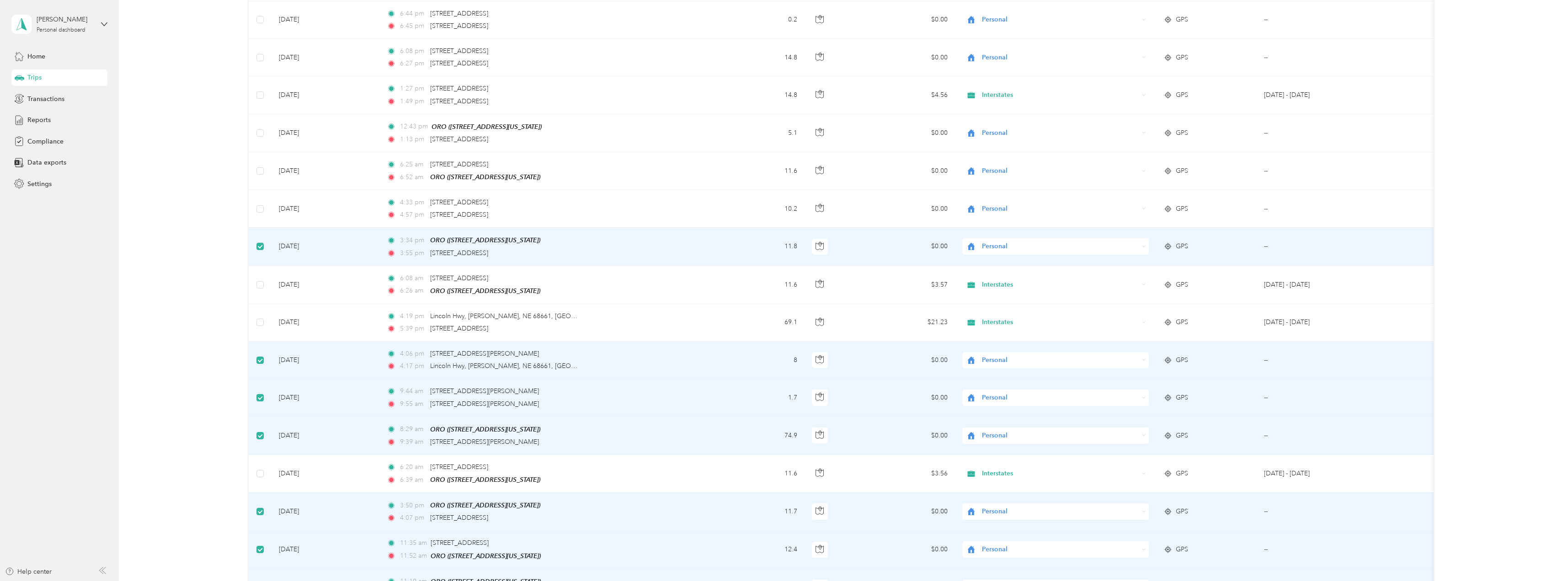
scroll to position [3098, 0]
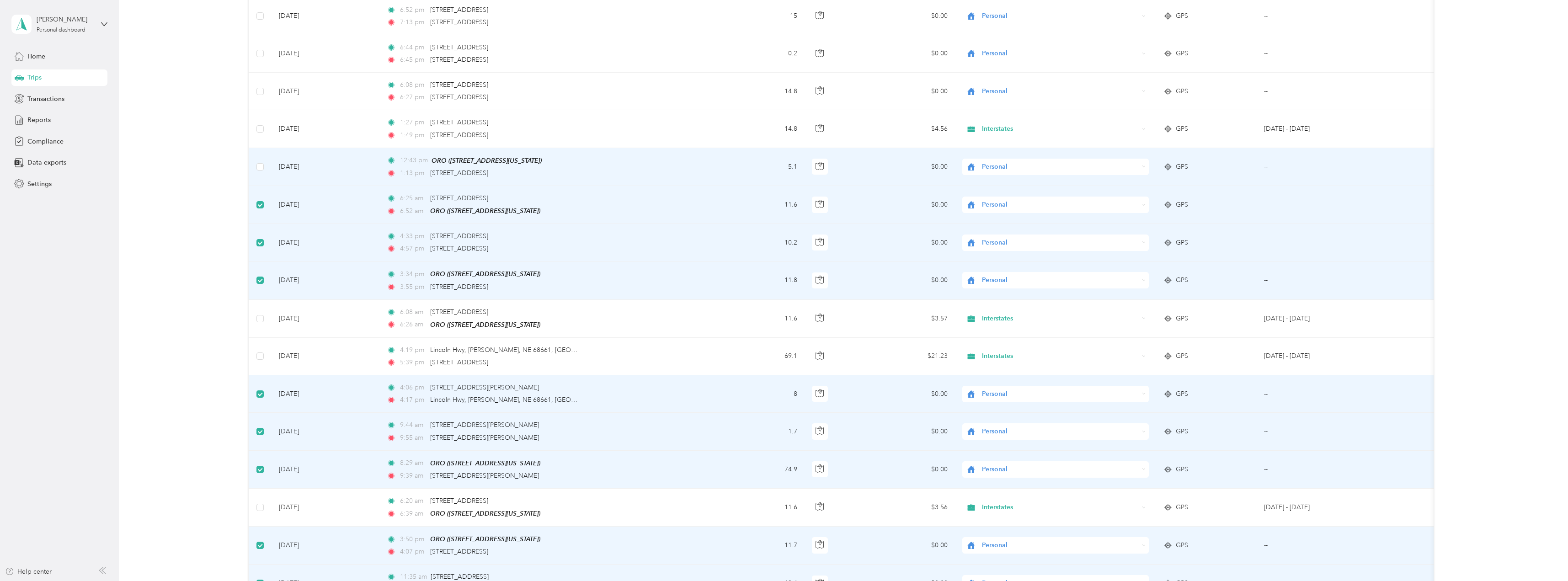
click at [265, 159] on td at bounding box center [261, 167] width 23 height 38
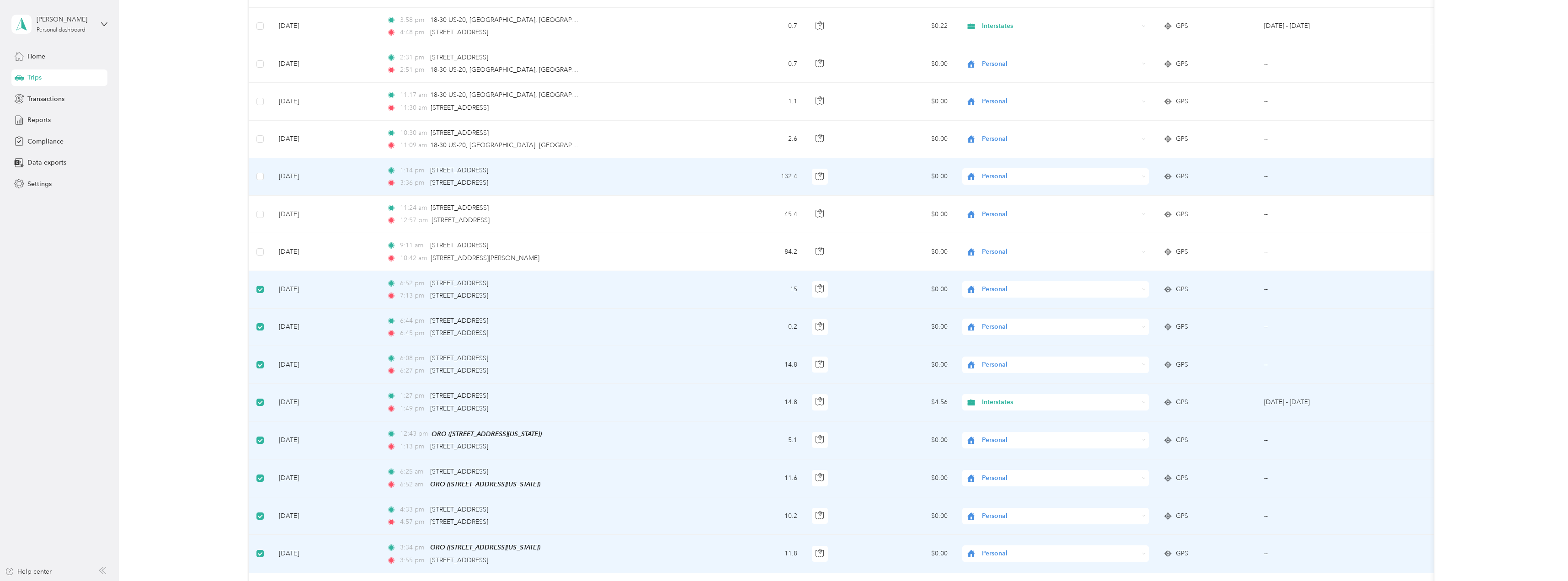
scroll to position [2825, 0]
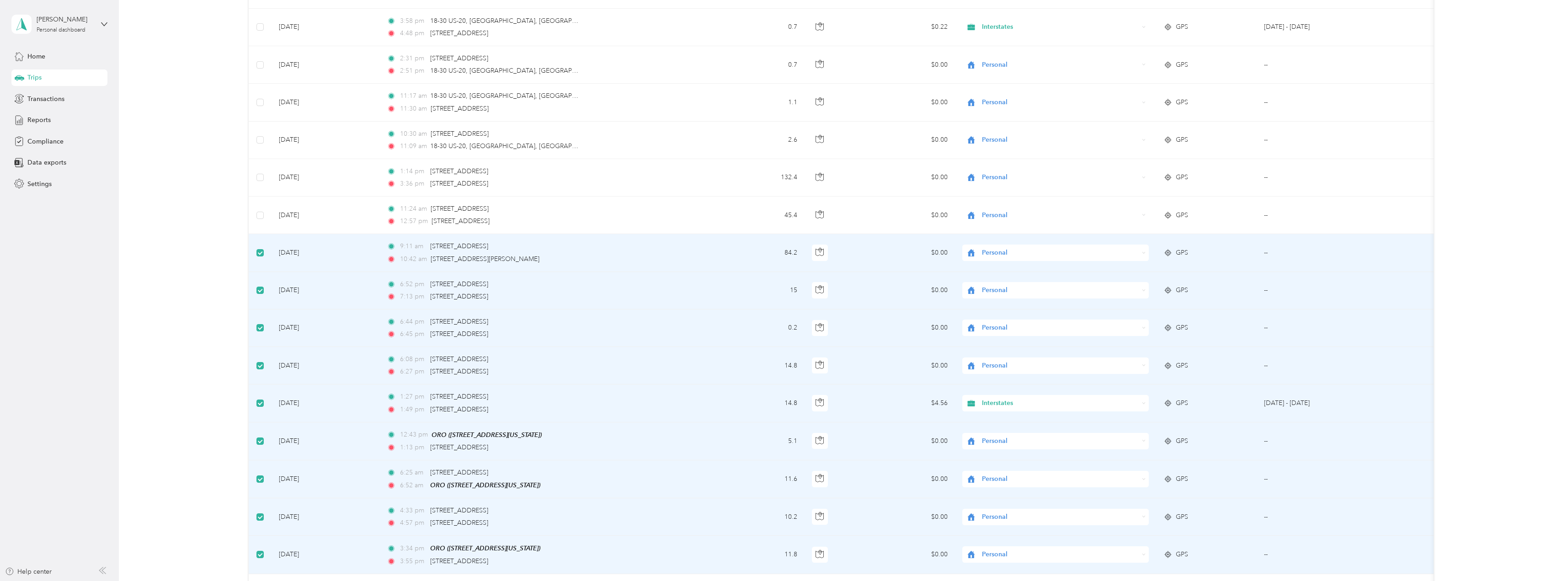
click at [254, 246] on td at bounding box center [261, 253] width 23 height 38
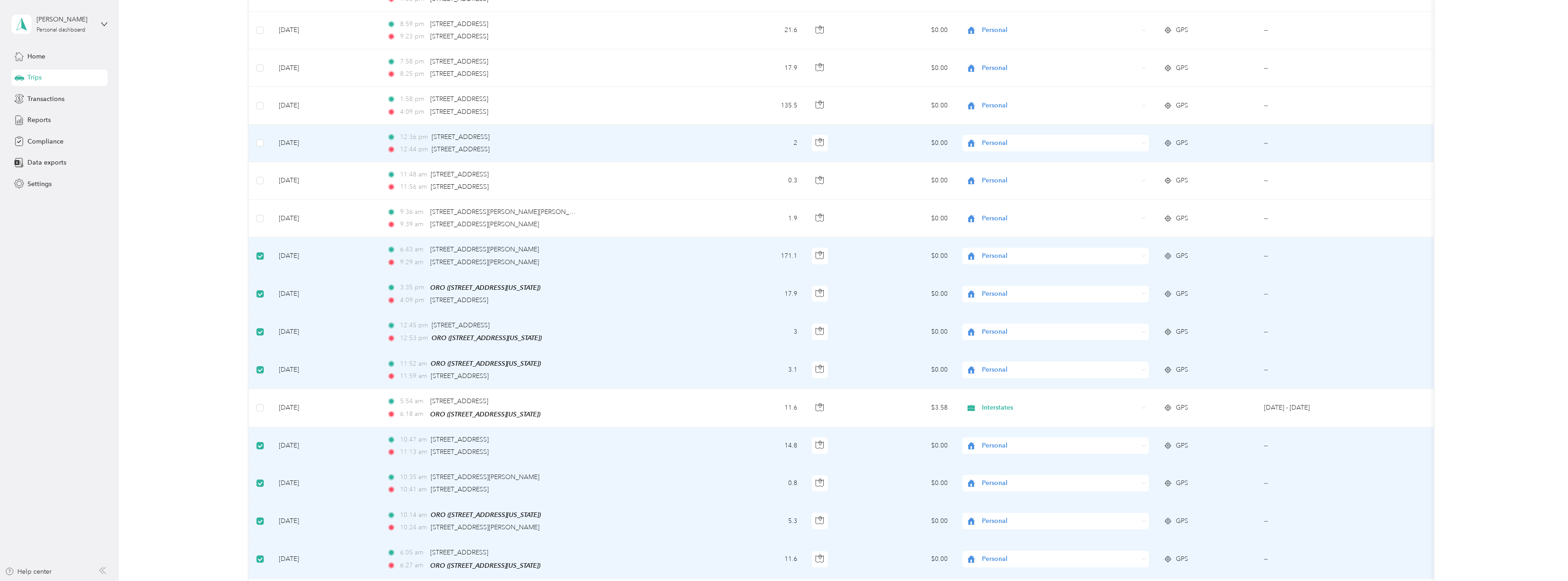
scroll to position [1454, 0]
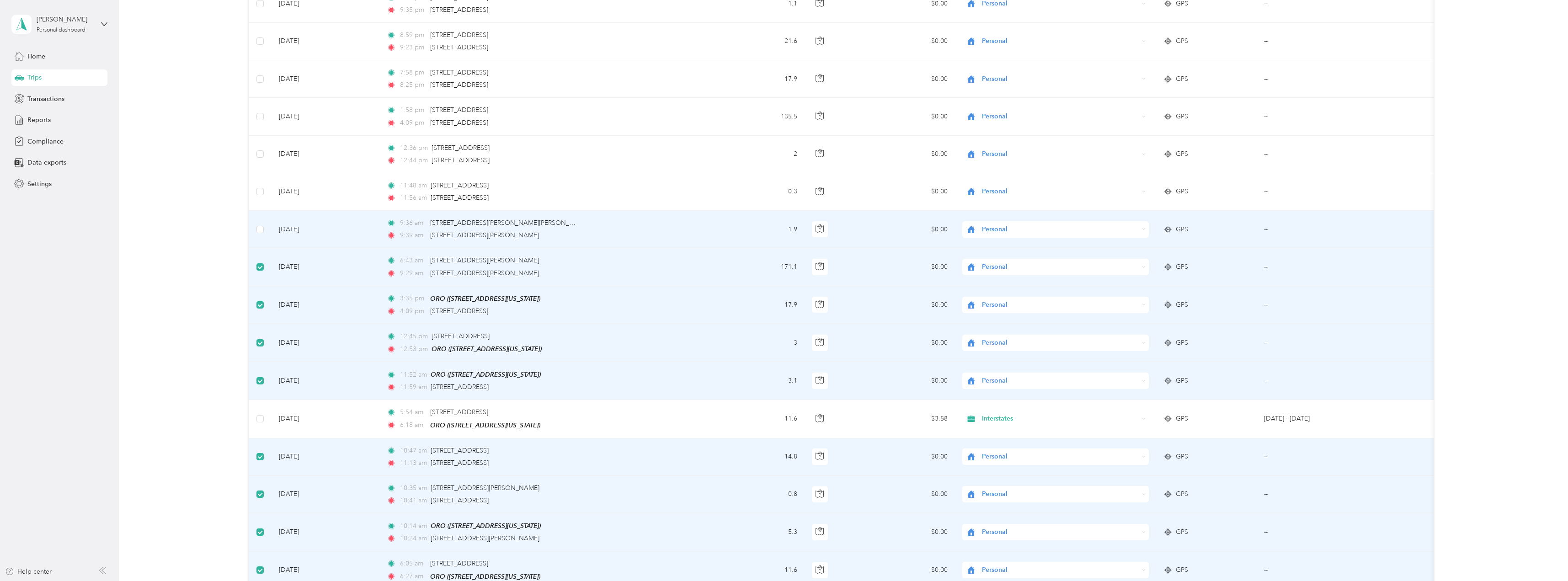
click at [262, 226] on td at bounding box center [261, 229] width 23 height 38
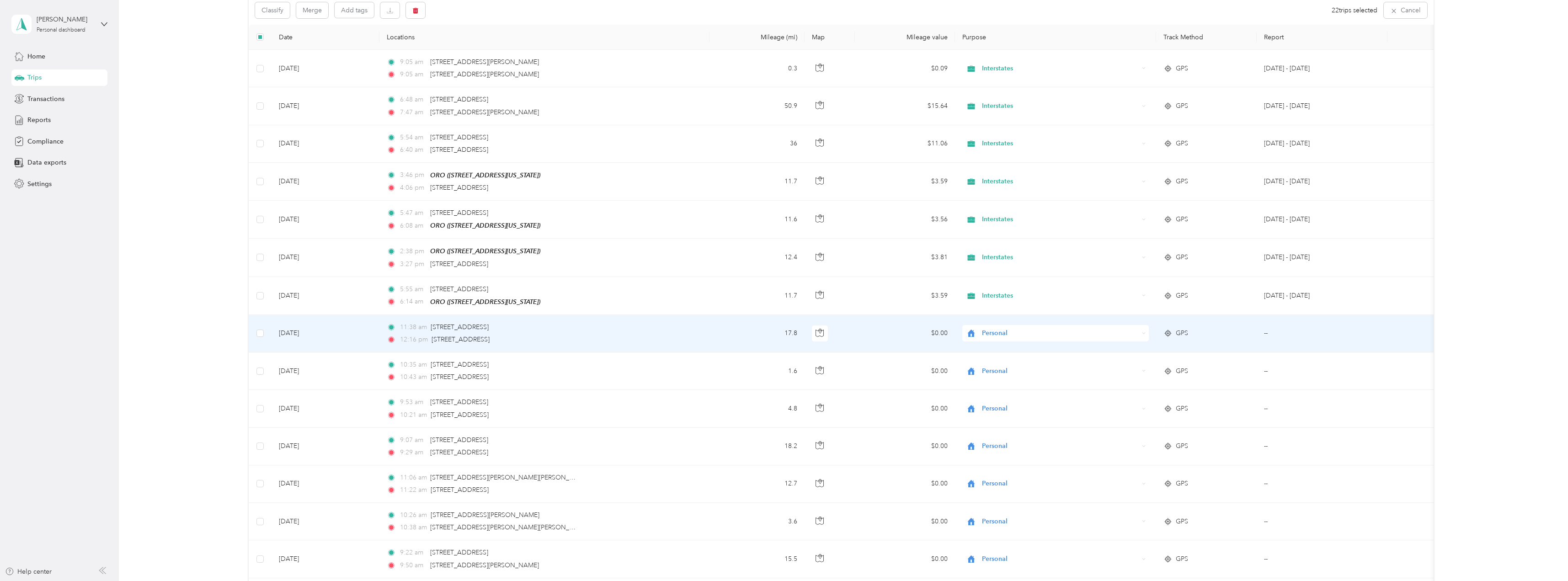
scroll to position [0, 0]
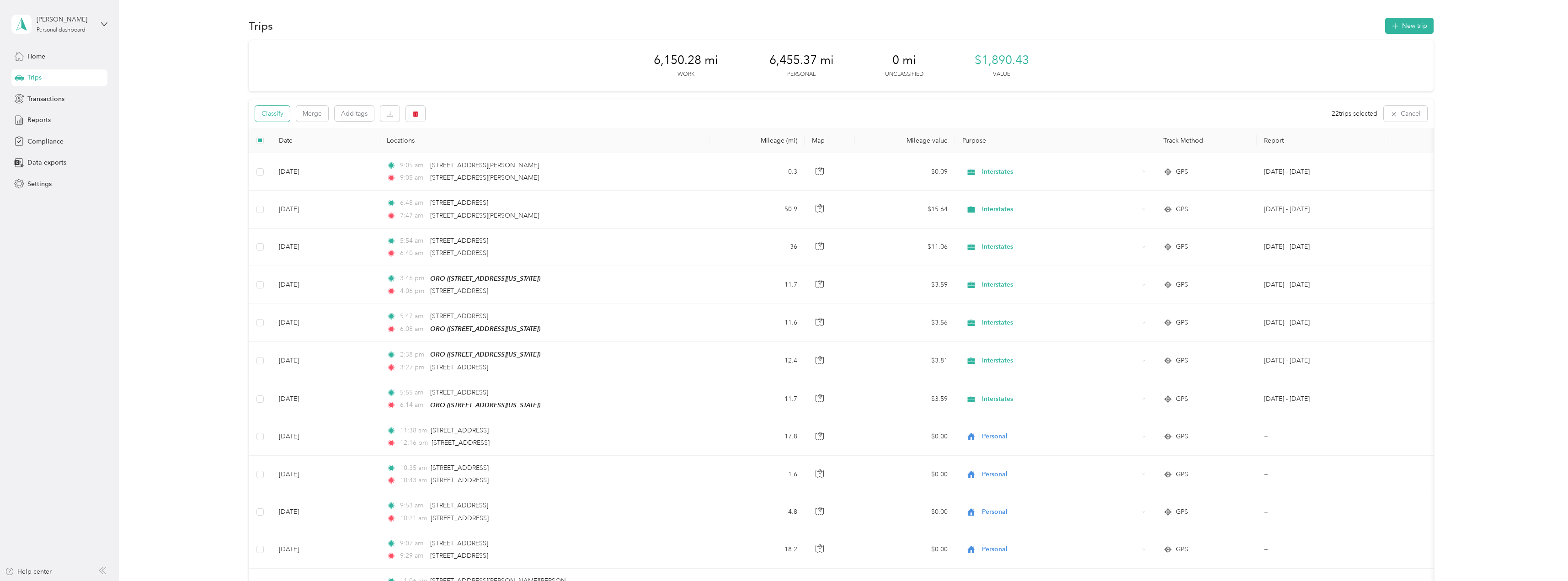
click at [280, 112] on button "Classify" at bounding box center [272, 113] width 35 height 16
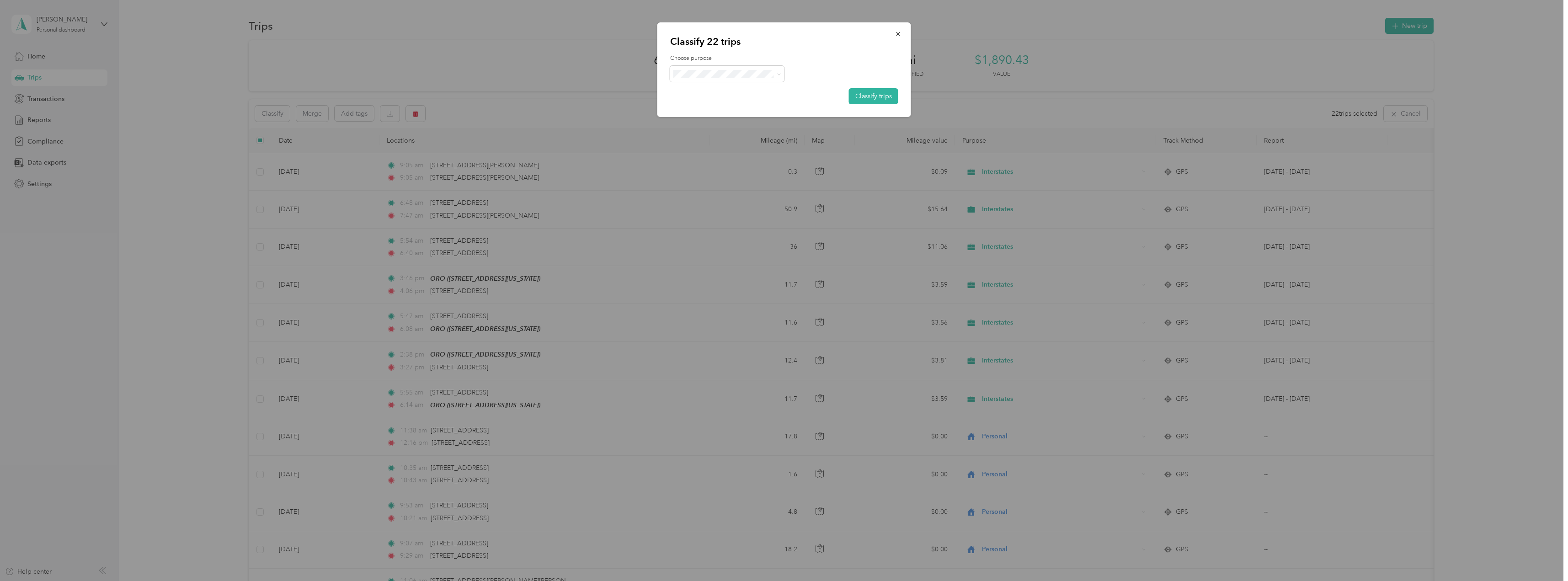
click at [740, 92] on span "Interstates" at bounding box center [735, 91] width 85 height 10
click at [884, 94] on button "Classify trips" at bounding box center [873, 96] width 49 height 16
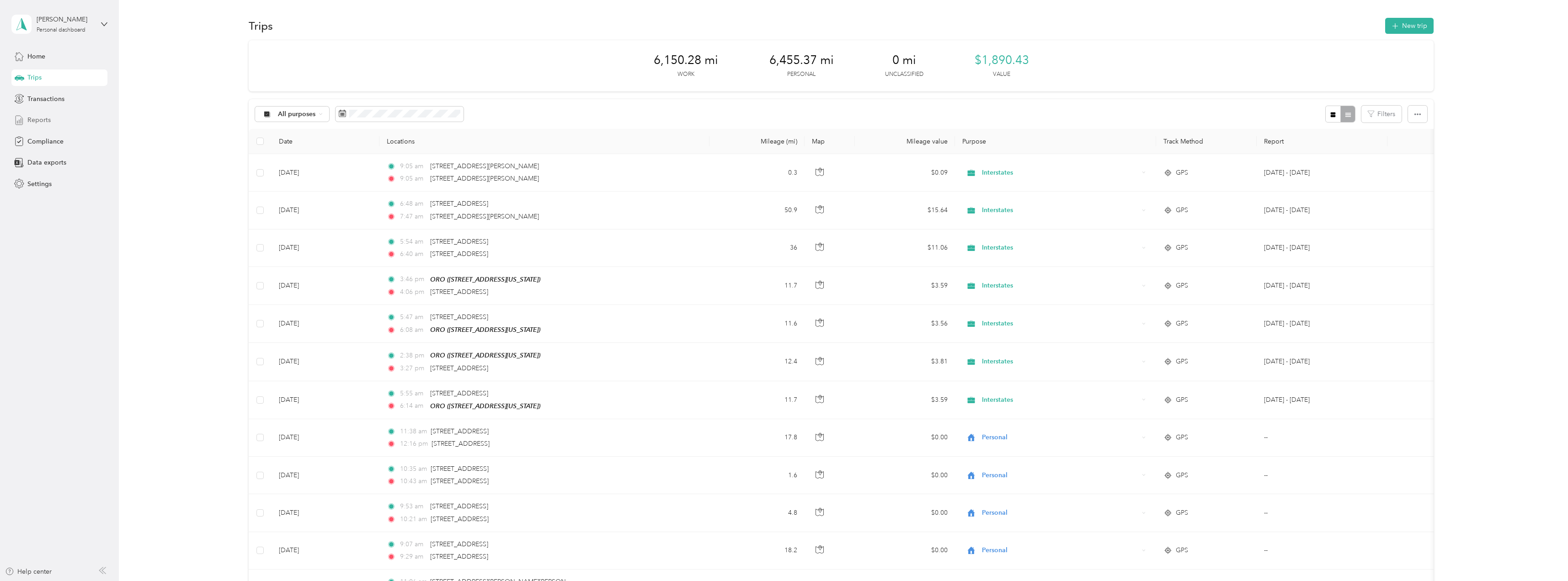
click at [50, 124] on span "Reports" at bounding box center [39, 120] width 23 height 10
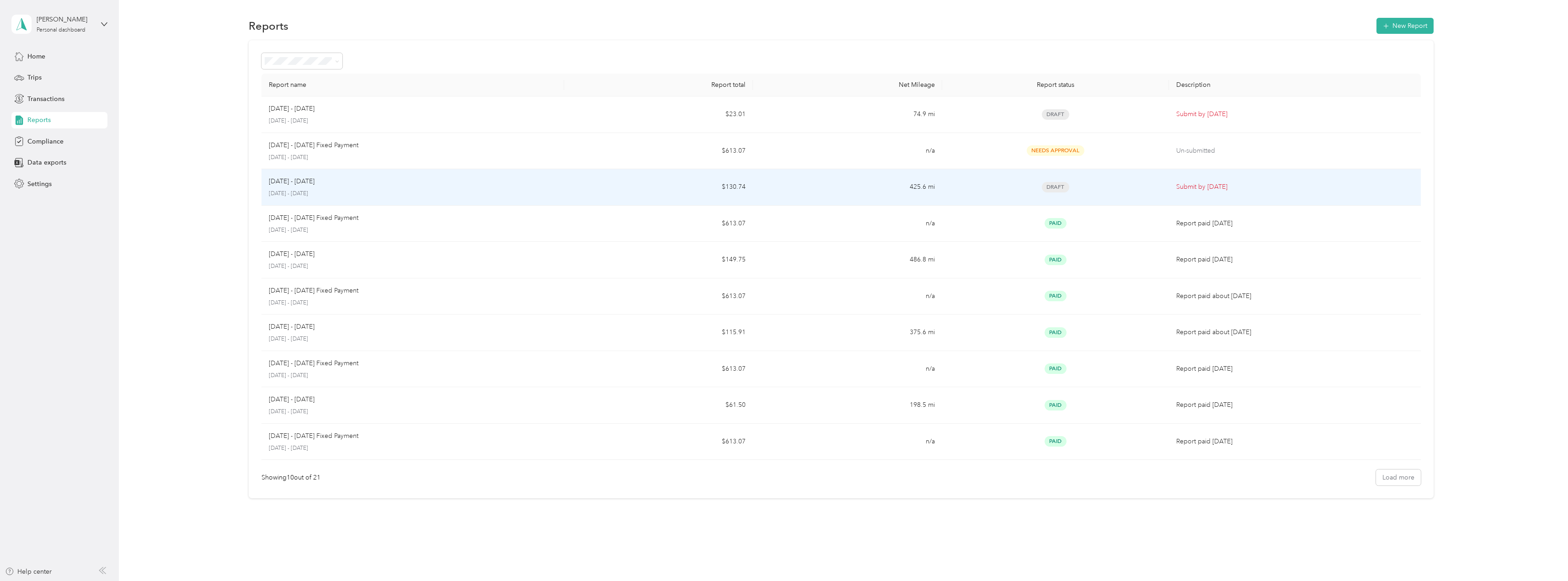
click at [985, 190] on div "Draft" at bounding box center [1055, 187] width 212 height 10
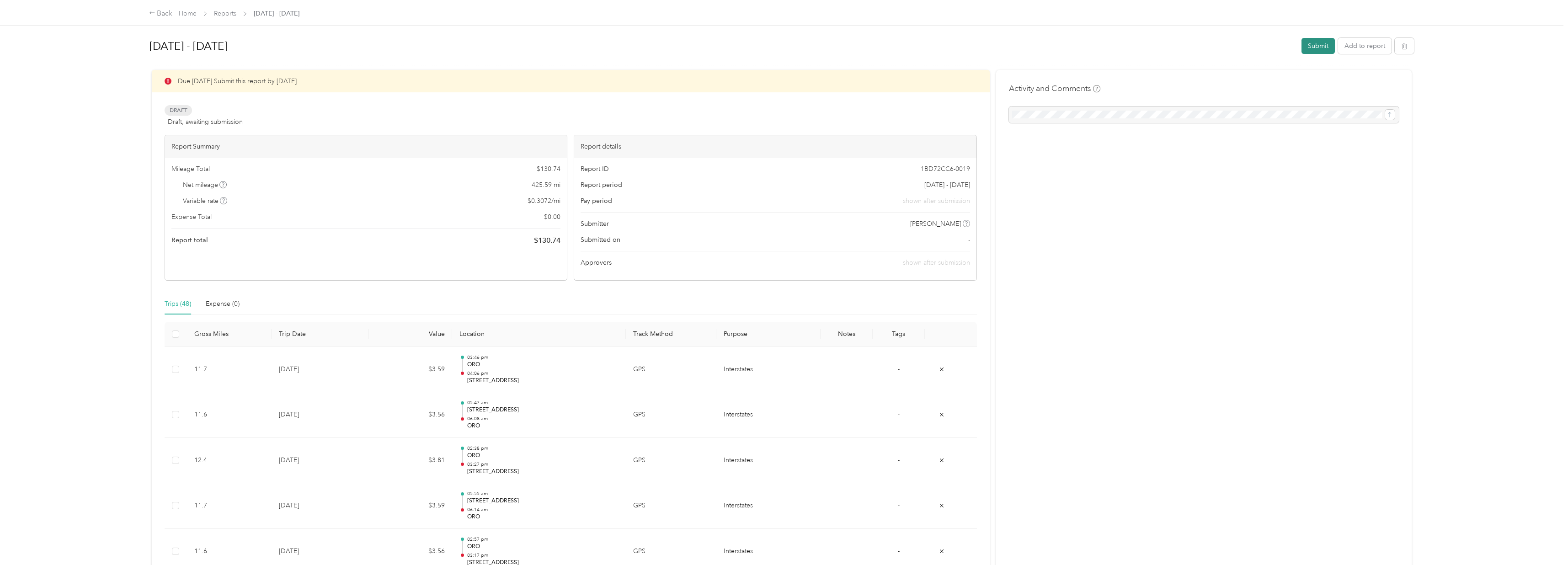
click at [1320, 46] on button "Submit" at bounding box center [1318, 46] width 33 height 16
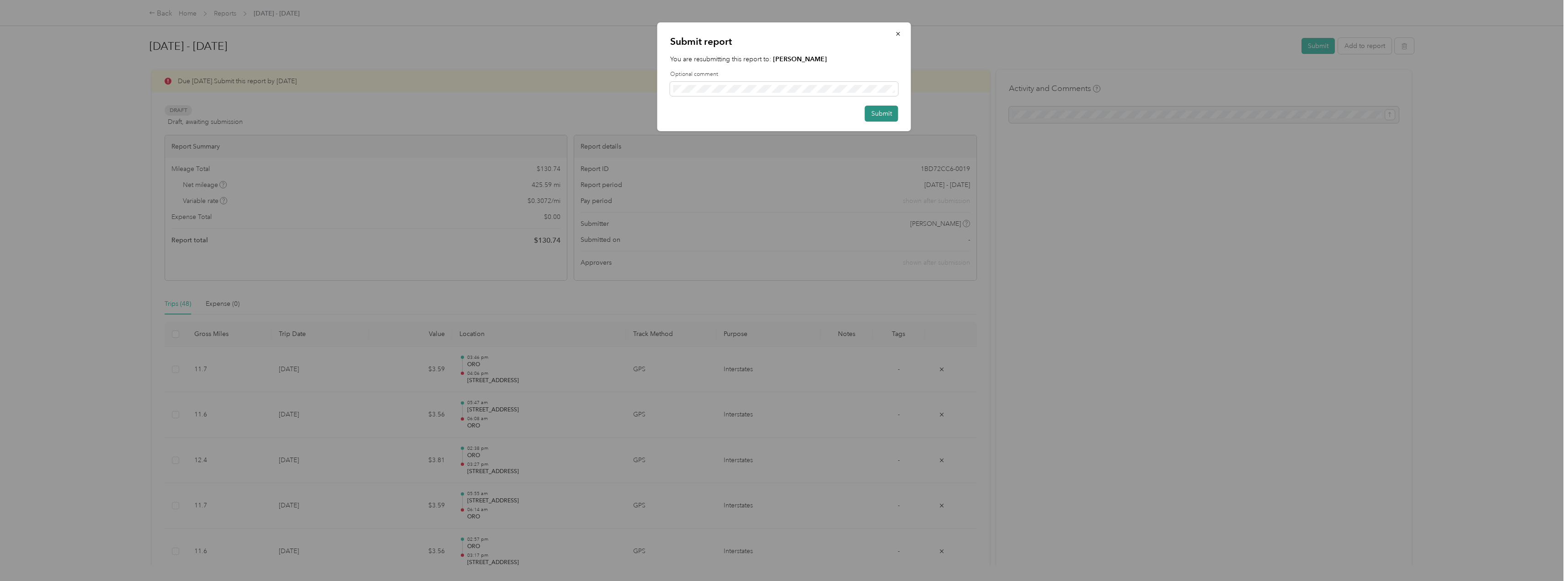
click at [894, 116] on button "Submit" at bounding box center [881, 113] width 33 height 16
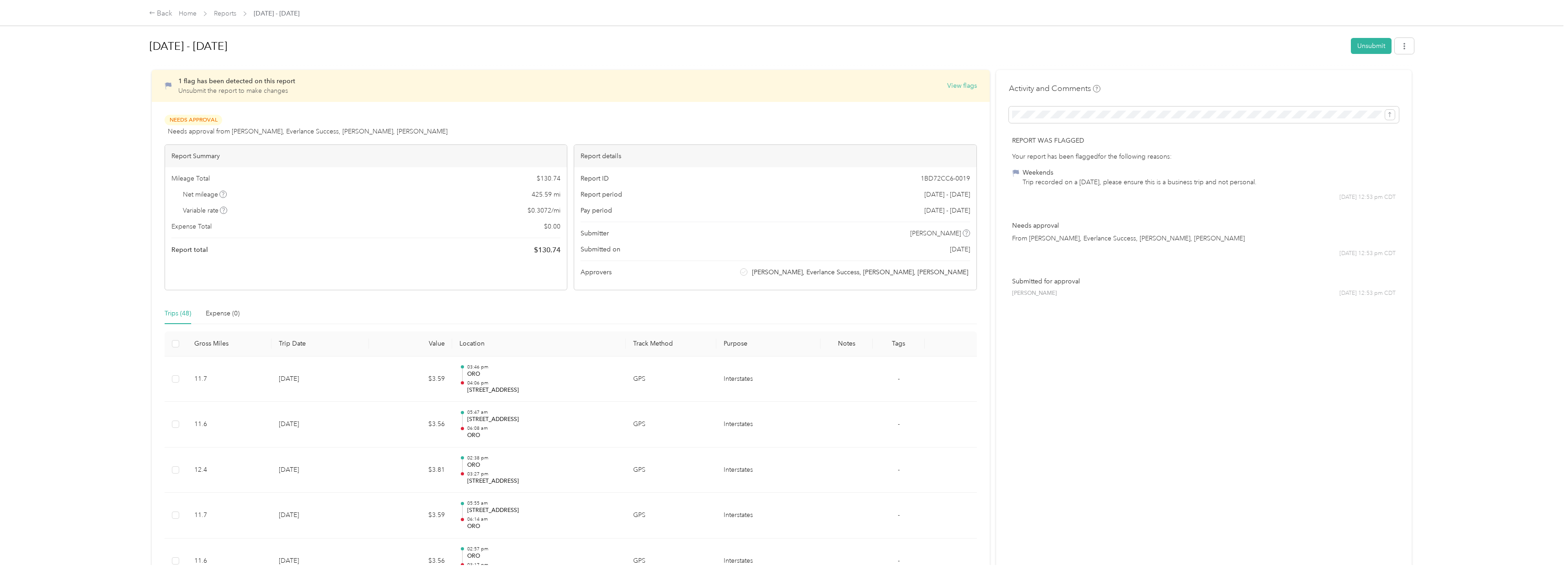
click at [1172, 177] on div "Trip recorded on a [DATE], please ensure this is a business trip and not person…" at bounding box center [1139, 182] width 234 height 10
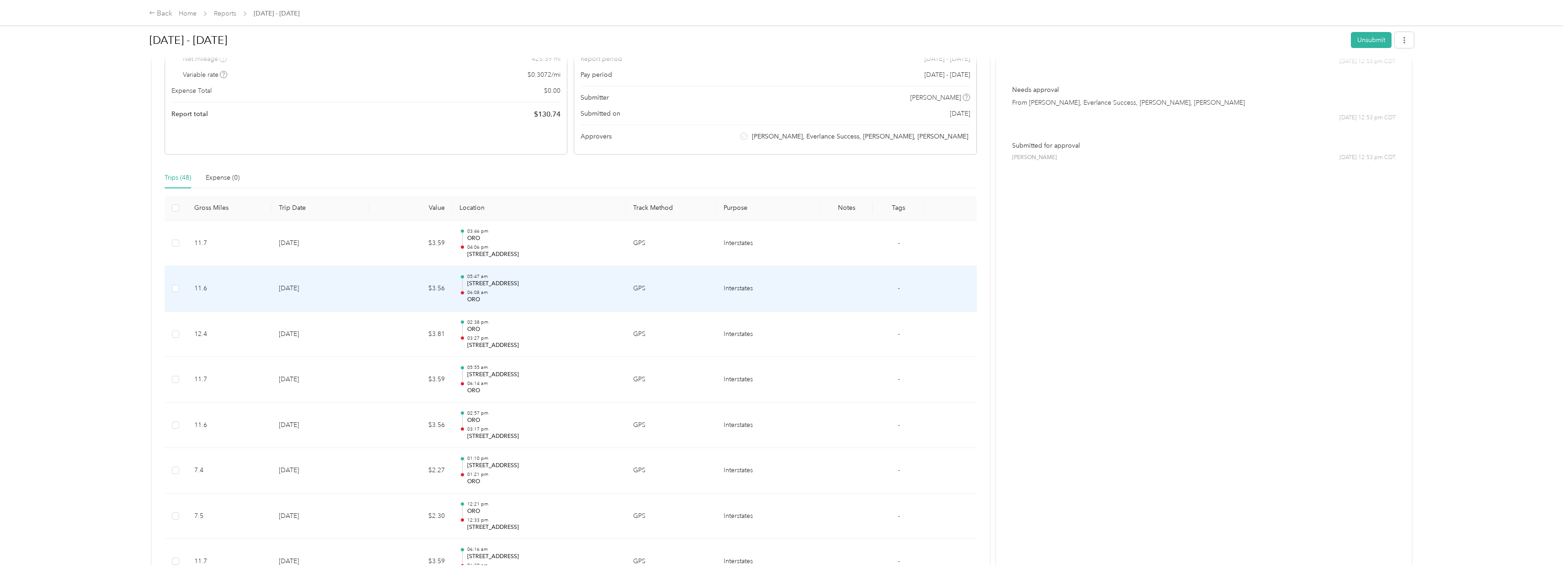
scroll to position [137, 0]
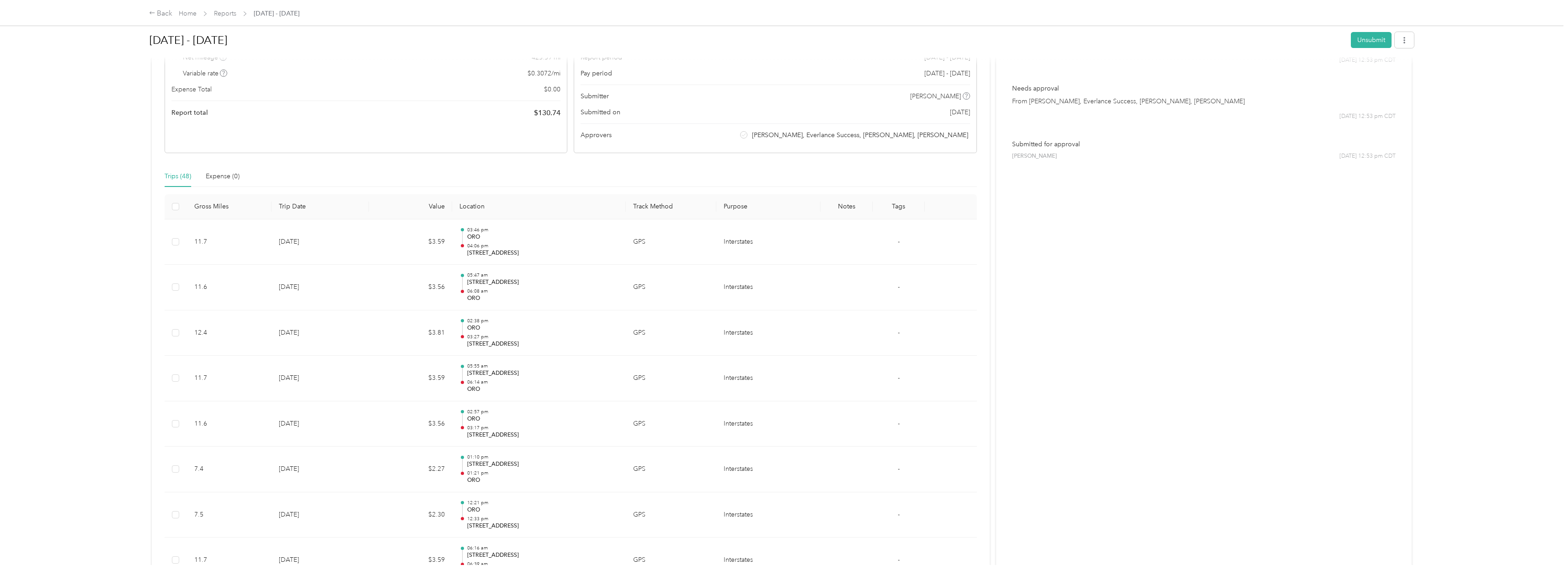
click at [80, 373] on div "Back Home Reports [DATE] - [DATE] [DATE] - [DATE] Unsubmit 1 flag has been dete…" at bounding box center [782, 290] width 1563 height 581
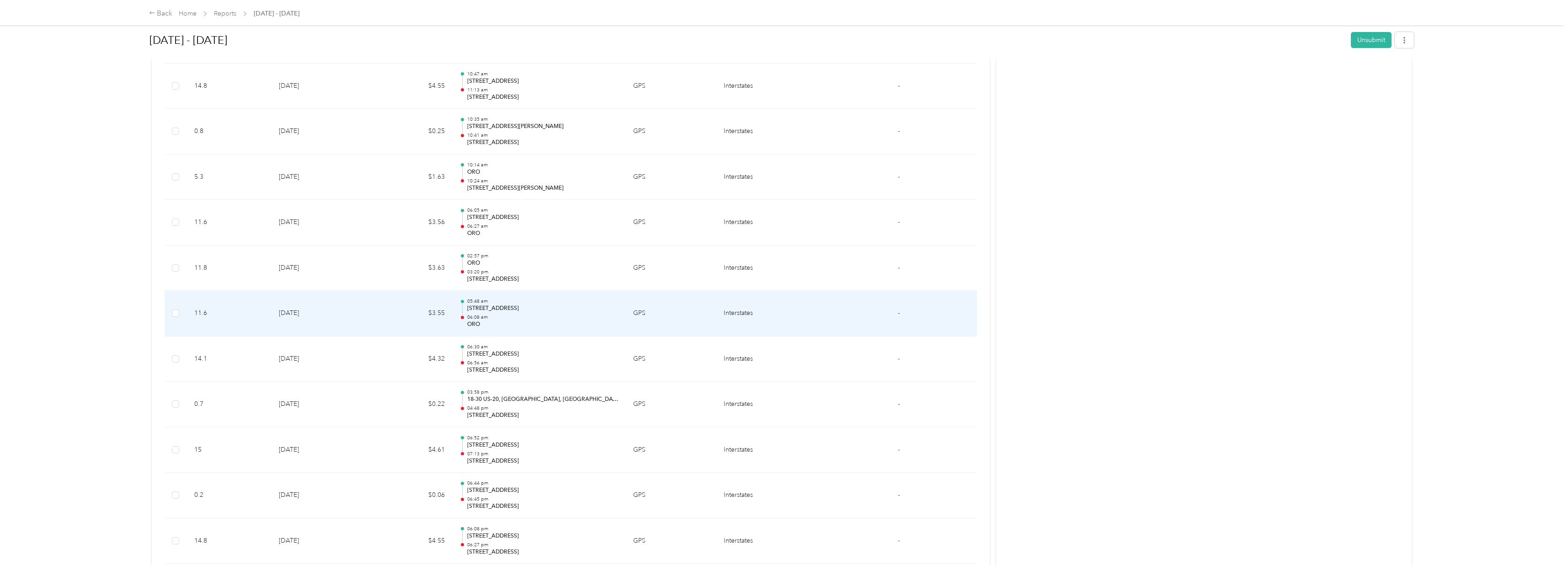
scroll to position [1325, 0]
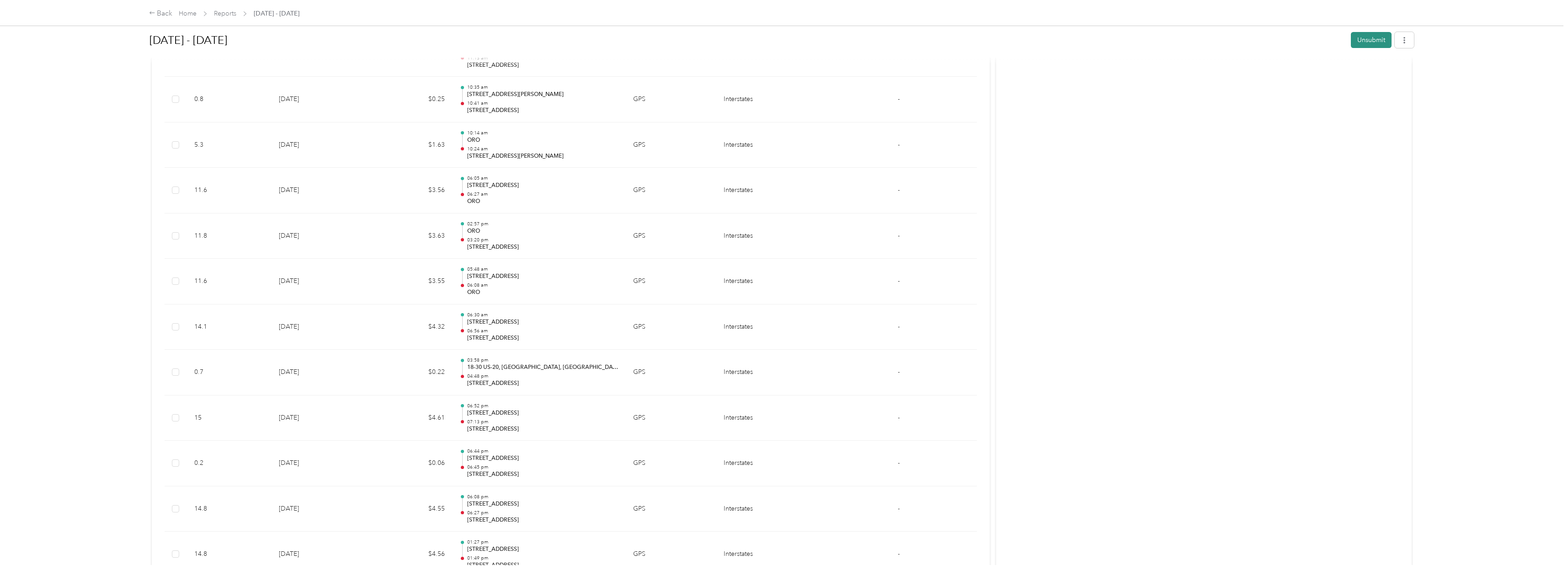
click at [1373, 37] on button "Unsubmit" at bounding box center [1371, 40] width 41 height 16
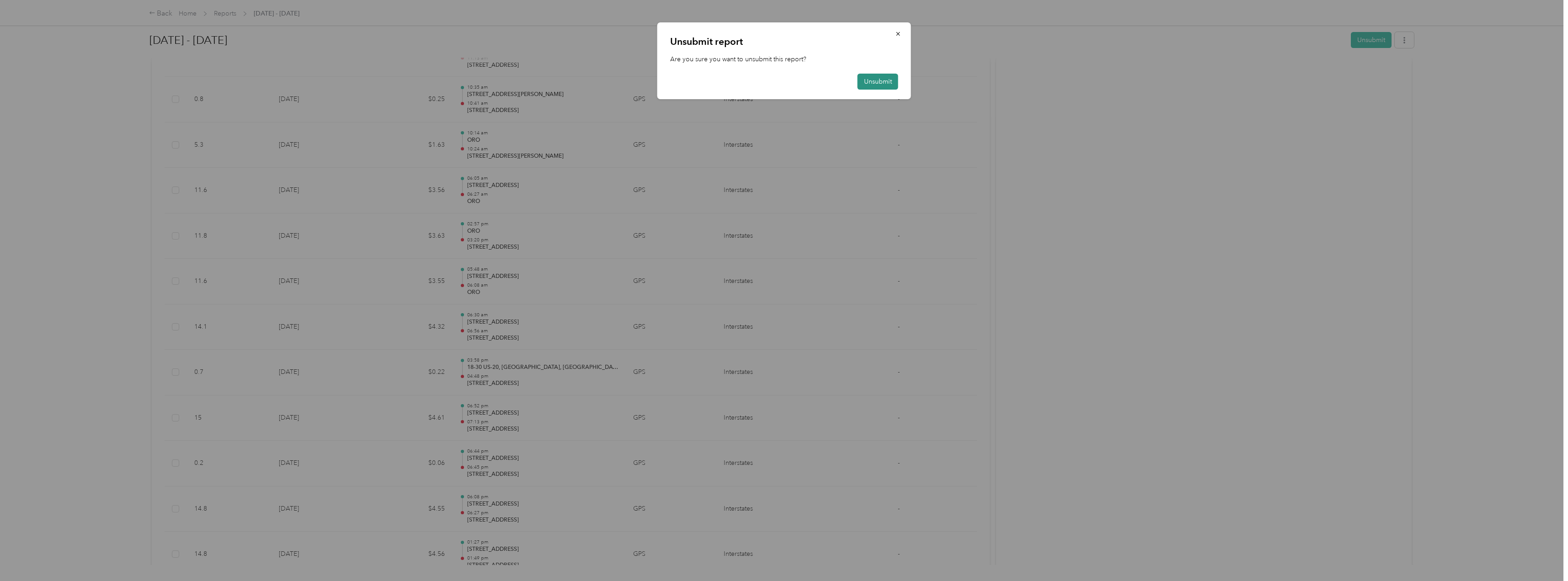
click at [891, 74] on button "Unsubmit" at bounding box center [878, 82] width 41 height 16
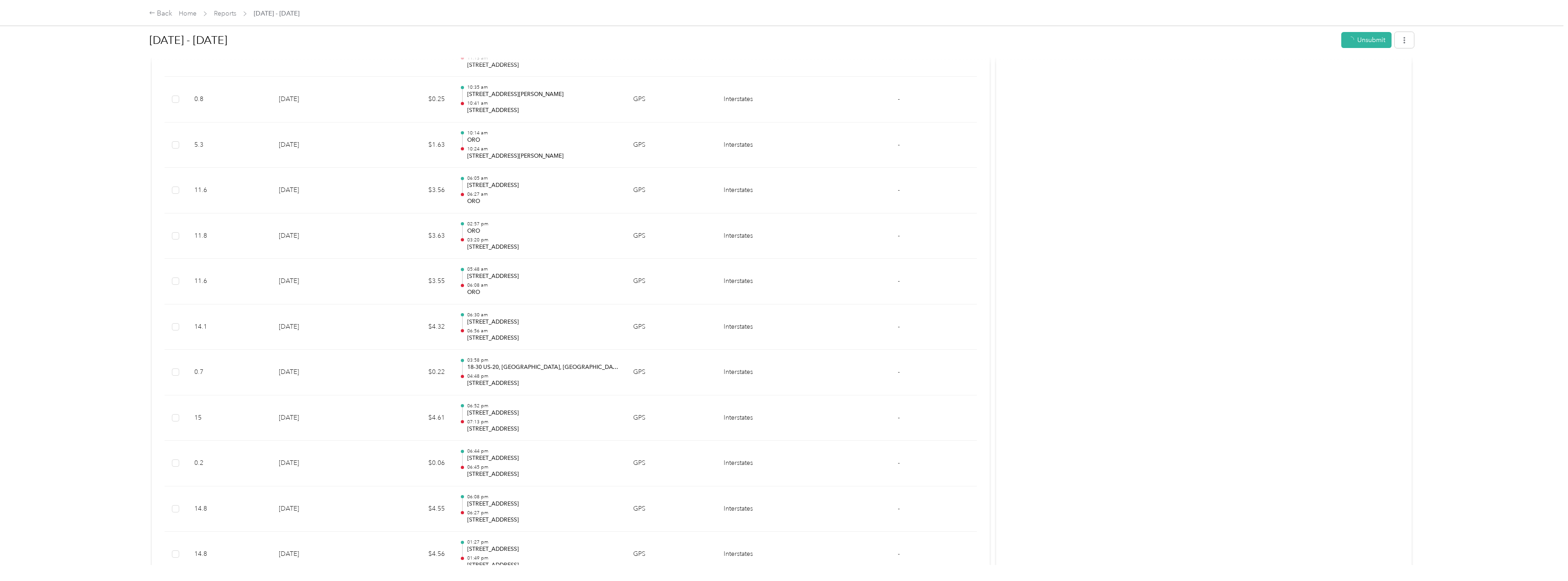
scroll to position [1315, 0]
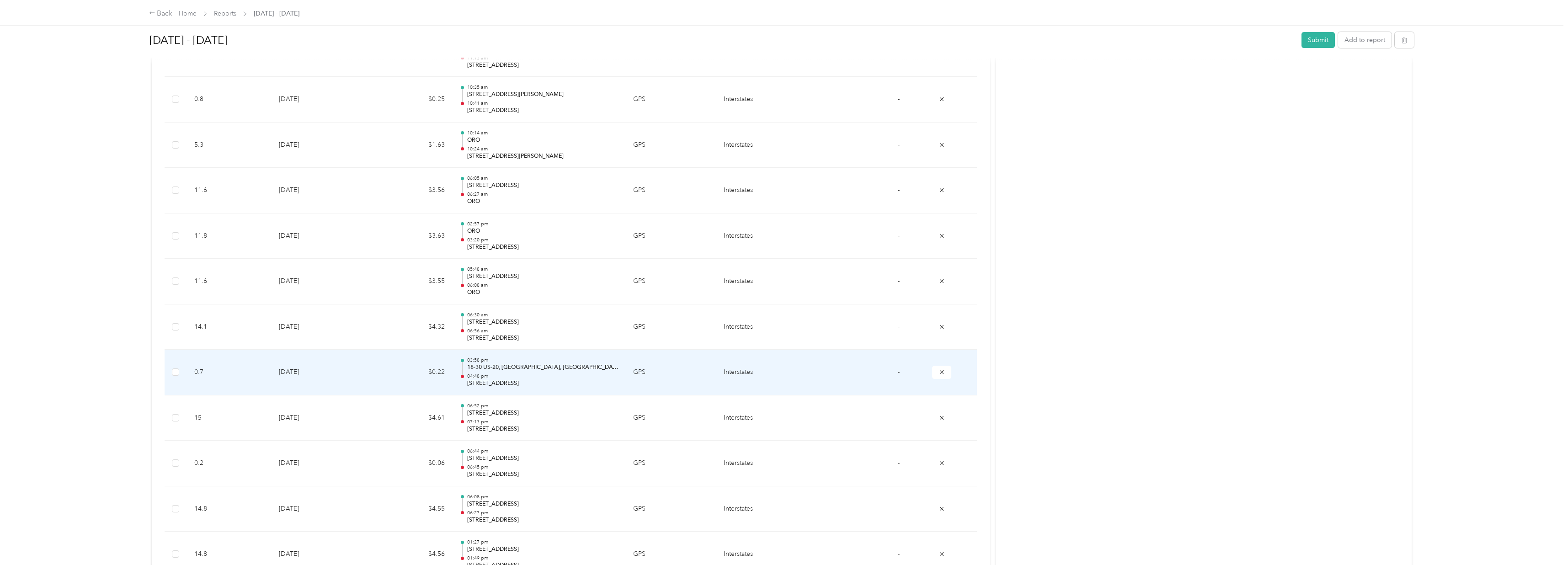
click at [750, 375] on td "Interstates" at bounding box center [768, 372] width 104 height 46
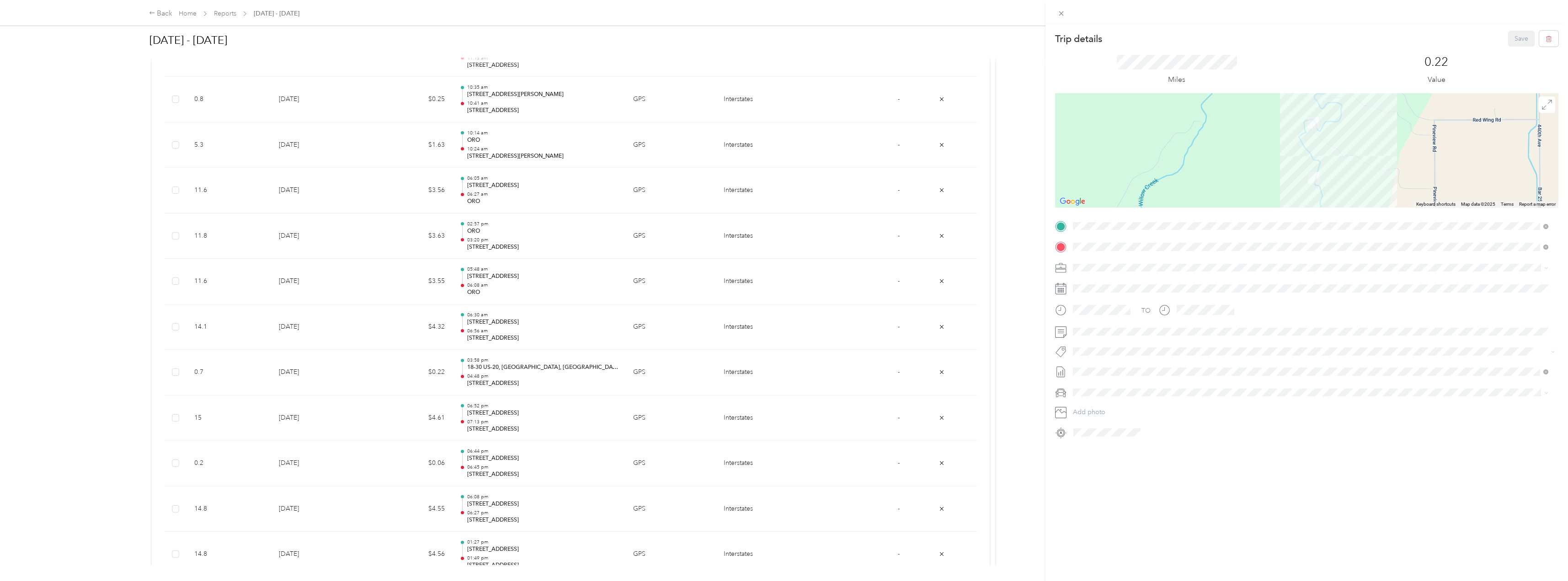
click at [105, 366] on div "Trip details Save This trip cannot be edited because it is either under review,…" at bounding box center [784, 290] width 1568 height 581
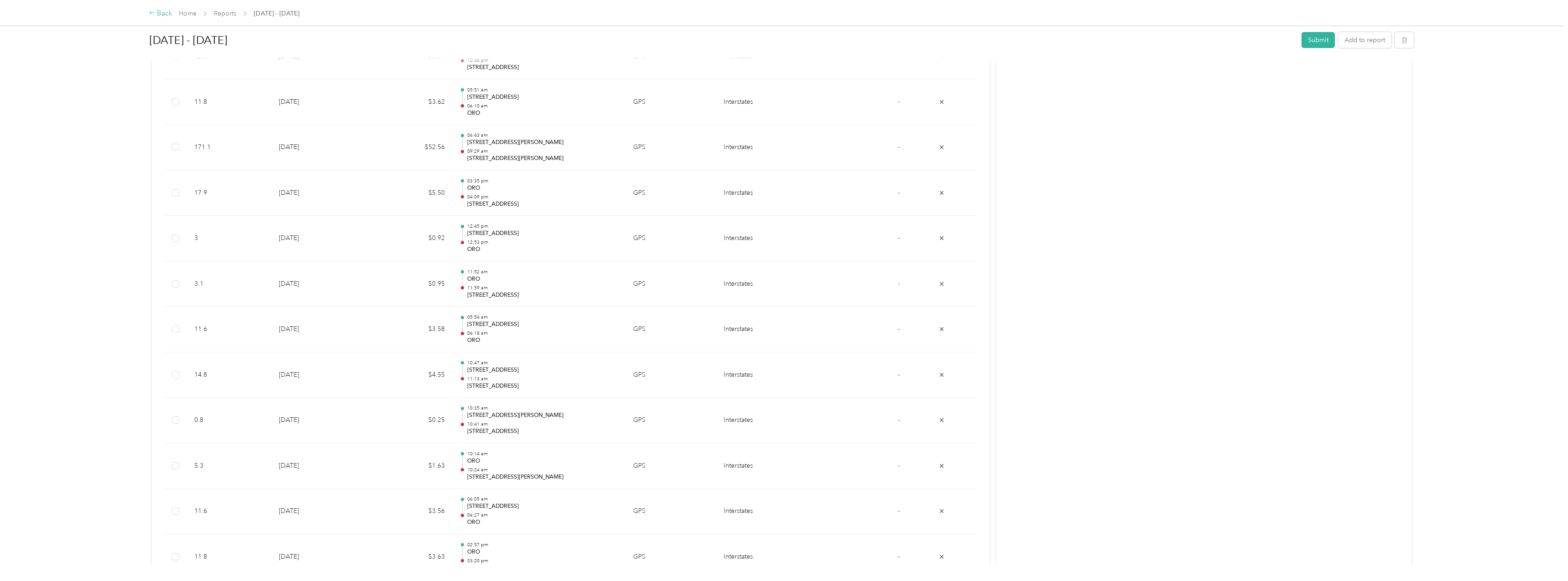
scroll to position [950, 0]
click at [161, 14] on div "Back" at bounding box center [161, 14] width 24 height 11
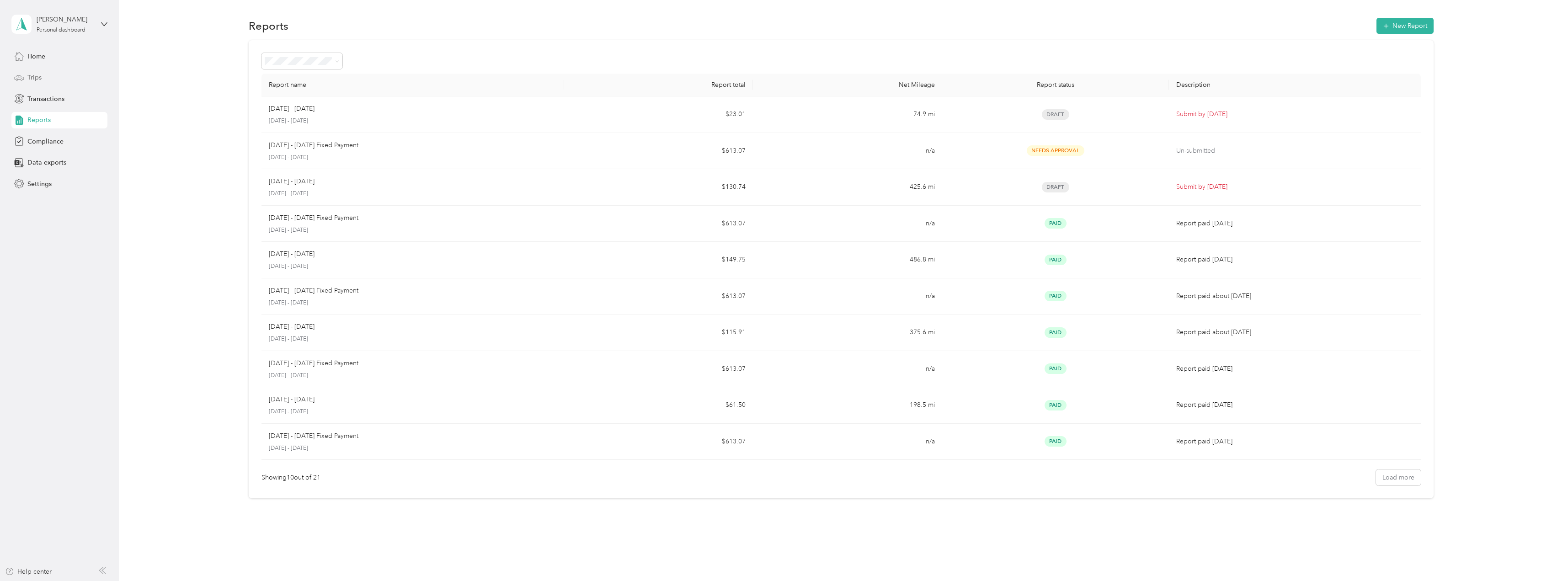
click at [39, 78] on span "Trips" at bounding box center [34, 77] width 14 height 10
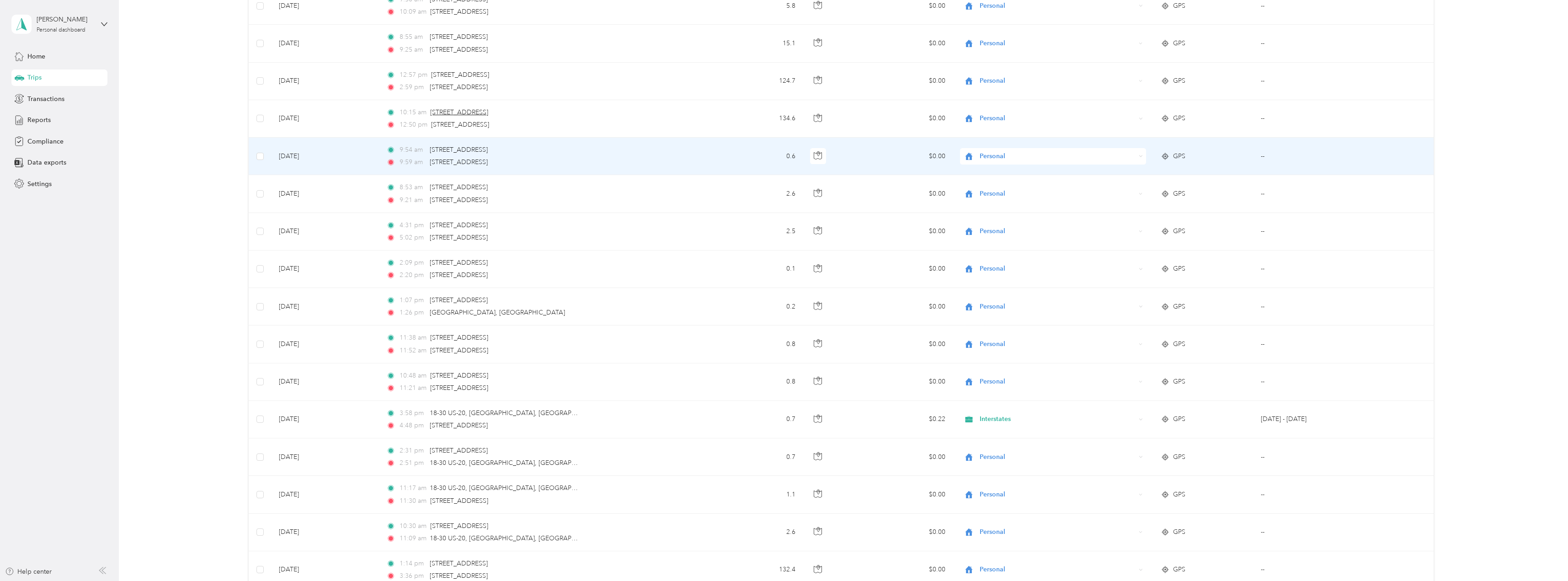
scroll to position [2468, 0]
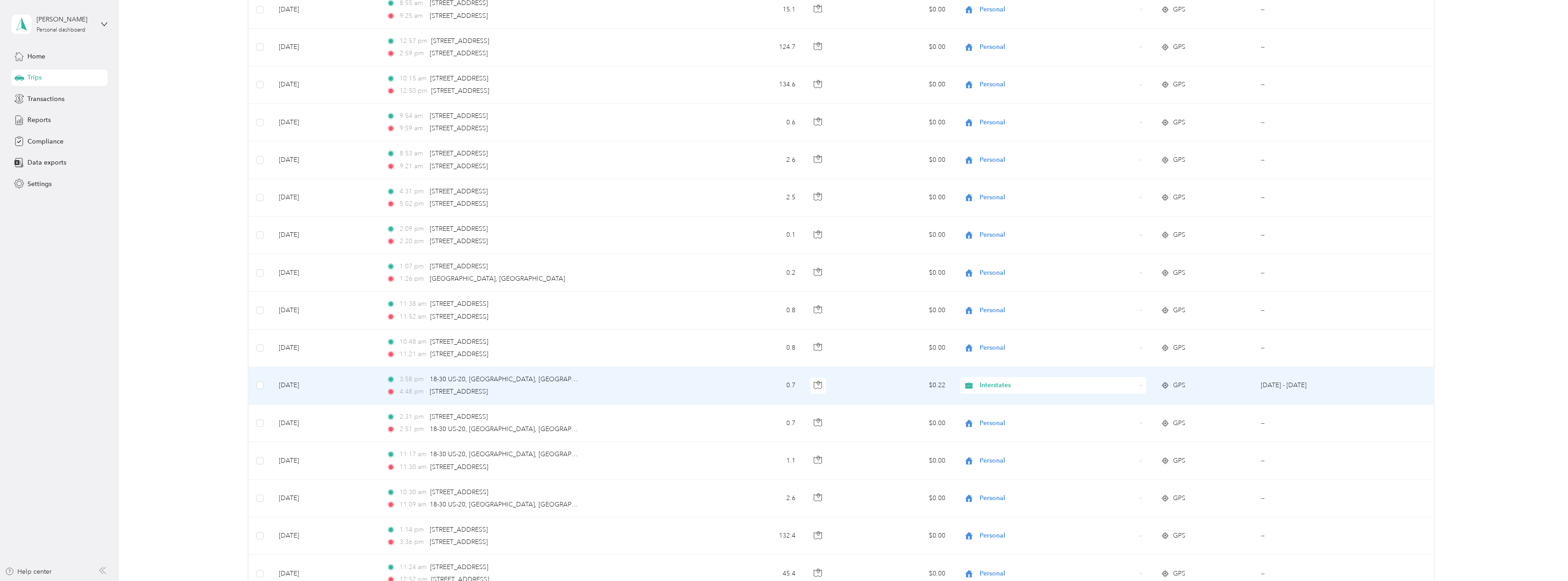
click at [1048, 380] on span "Interstates" at bounding box center [1057, 385] width 156 height 10
click at [1023, 400] on li "Personal" at bounding box center [1051, 406] width 186 height 16
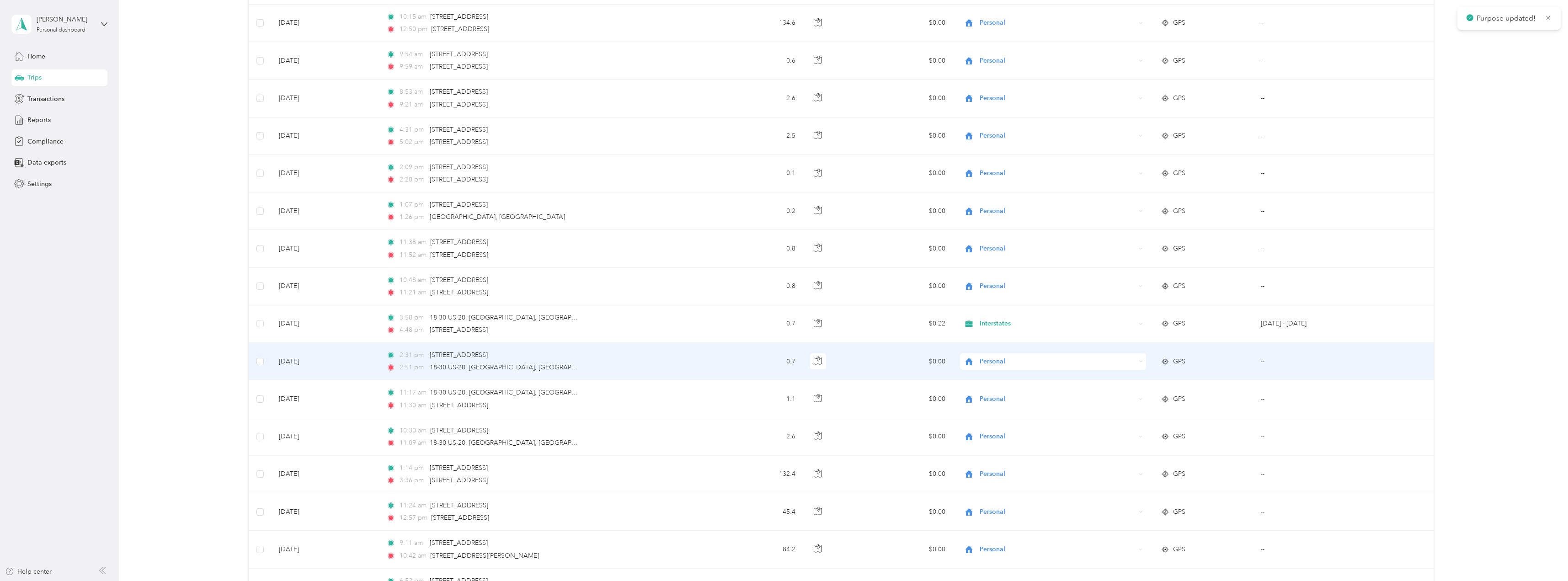
scroll to position [2650, 0]
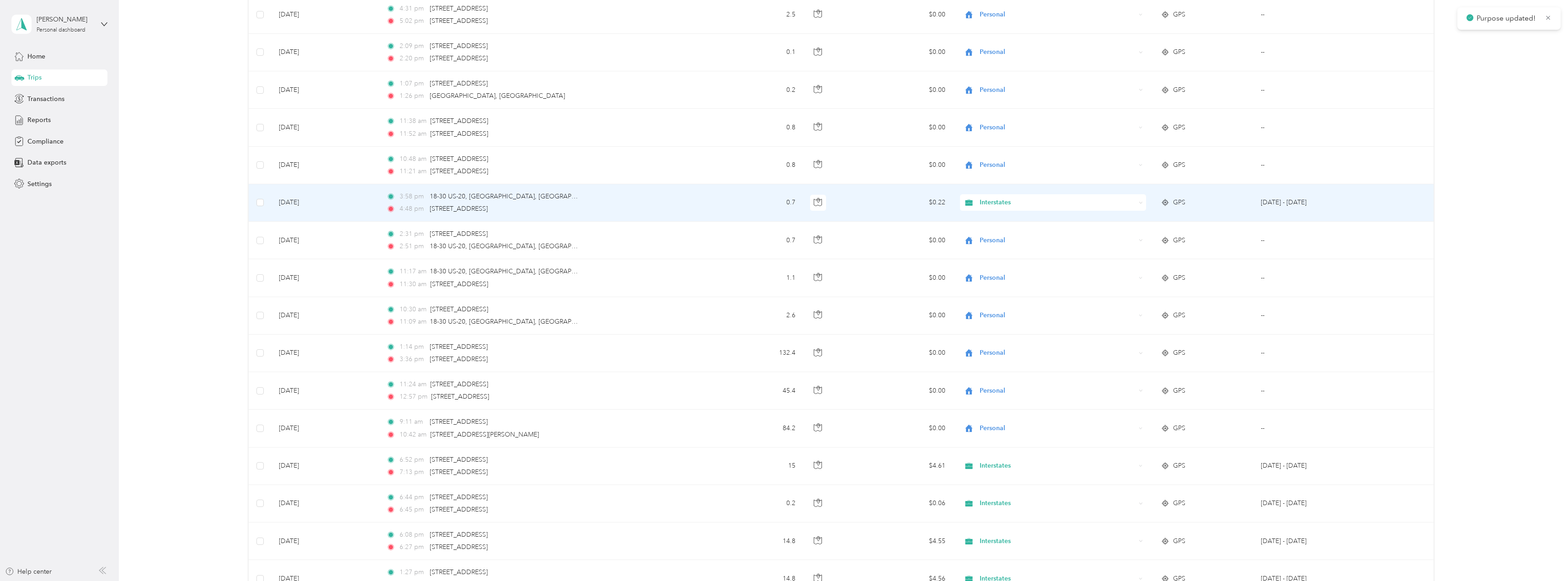
click at [1034, 194] on div "Interstates" at bounding box center [1052, 202] width 186 height 16
click at [1027, 227] on li "Personal" at bounding box center [1051, 223] width 186 height 16
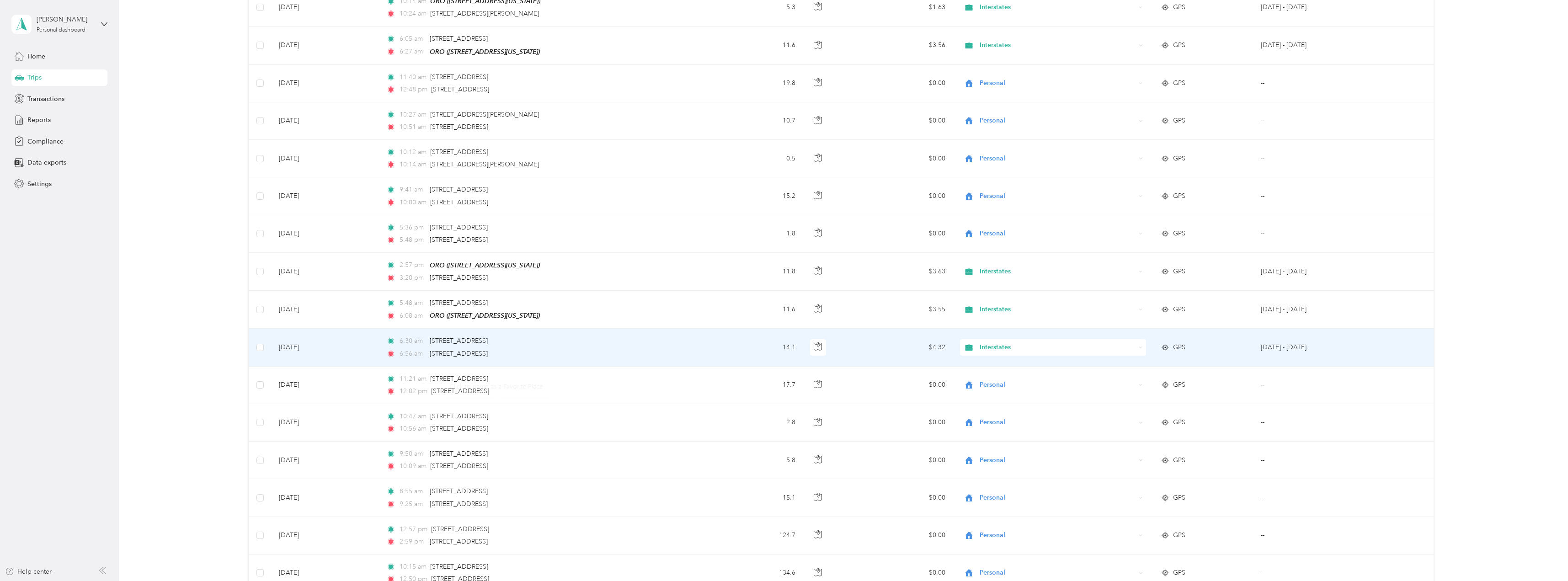
scroll to position [1919, 0]
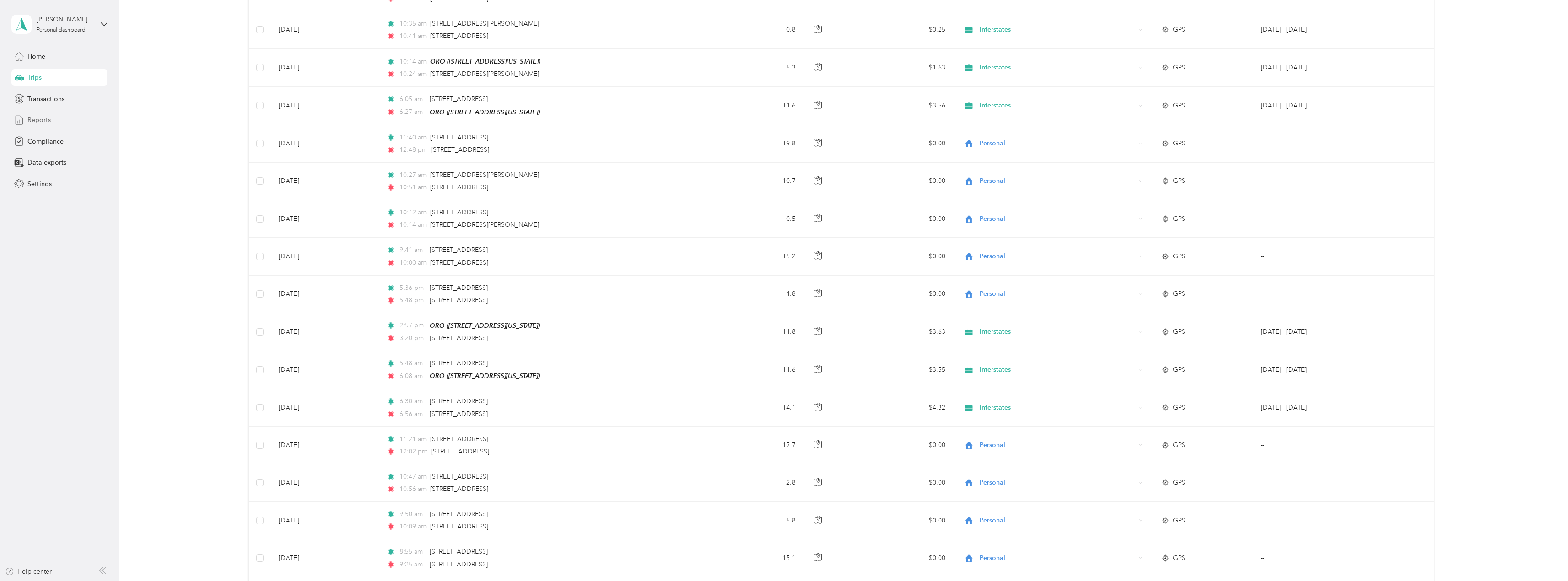
click at [58, 114] on div "Reports" at bounding box center [60, 120] width 96 height 16
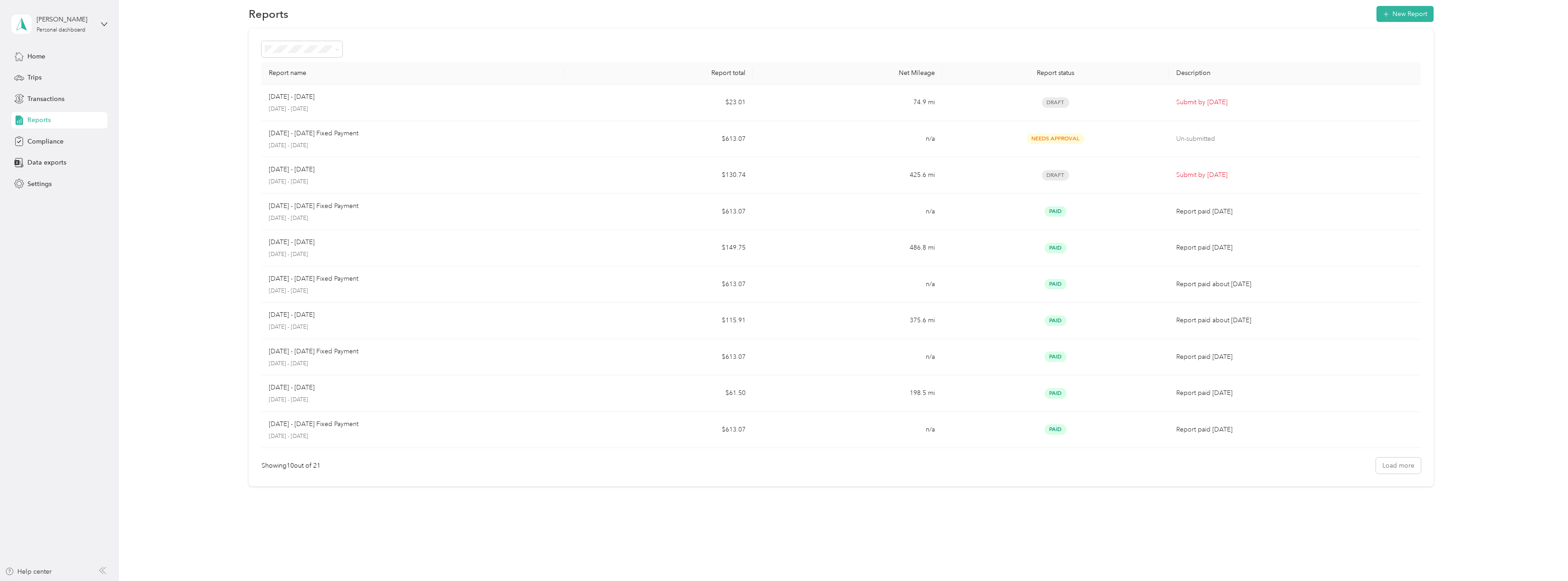
scroll to position [12, 0]
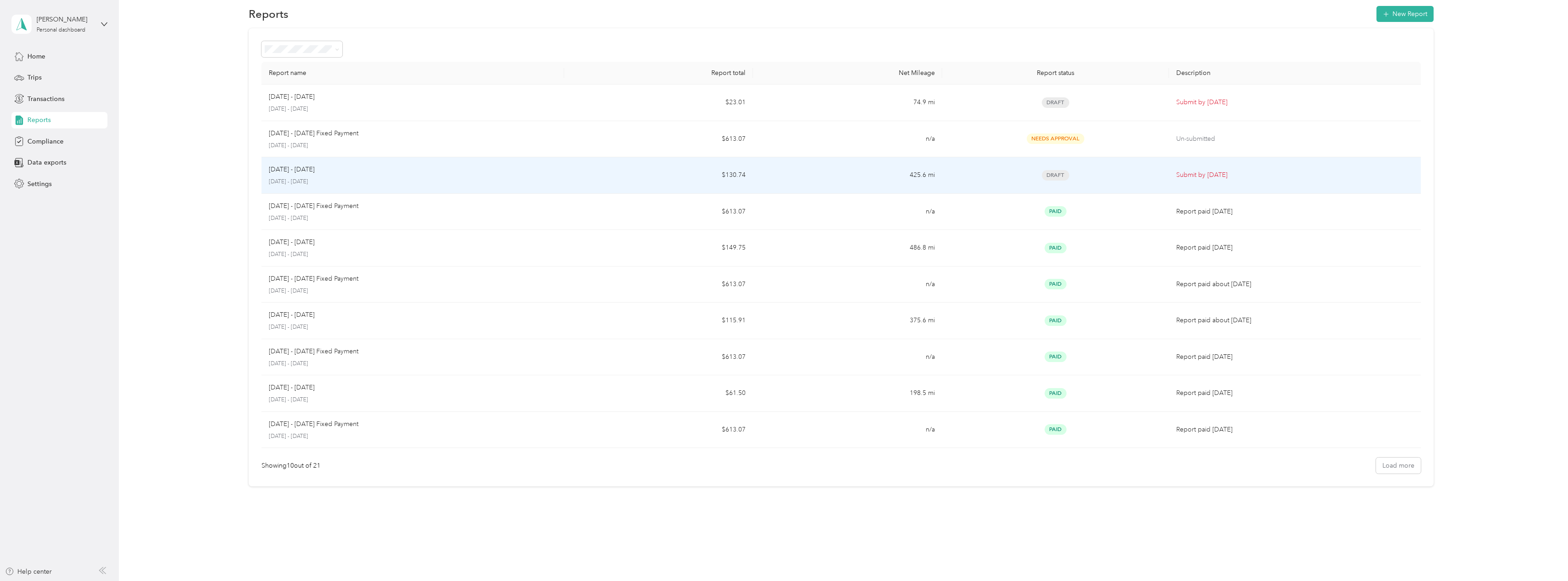
click at [333, 175] on div "[DATE] - [DATE] [DATE] - [DATE]" at bounding box center [413, 175] width 288 height 21
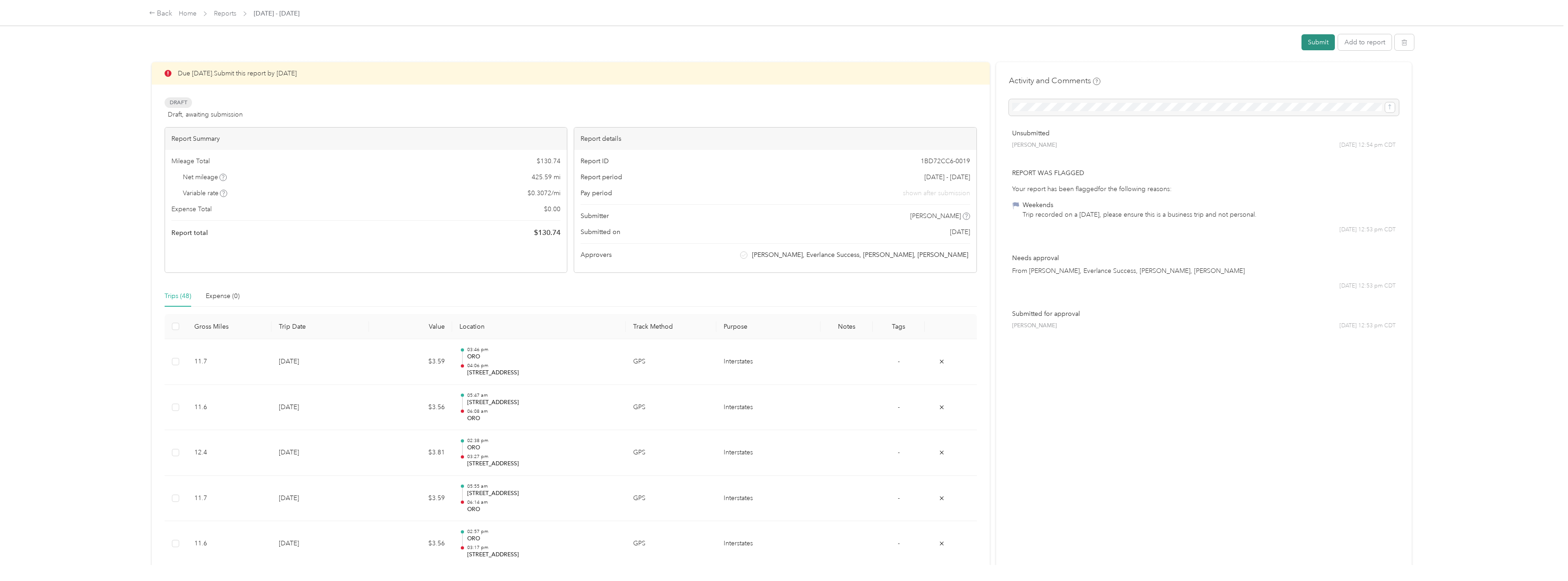
click at [1319, 45] on button "Submit" at bounding box center [1318, 42] width 33 height 16
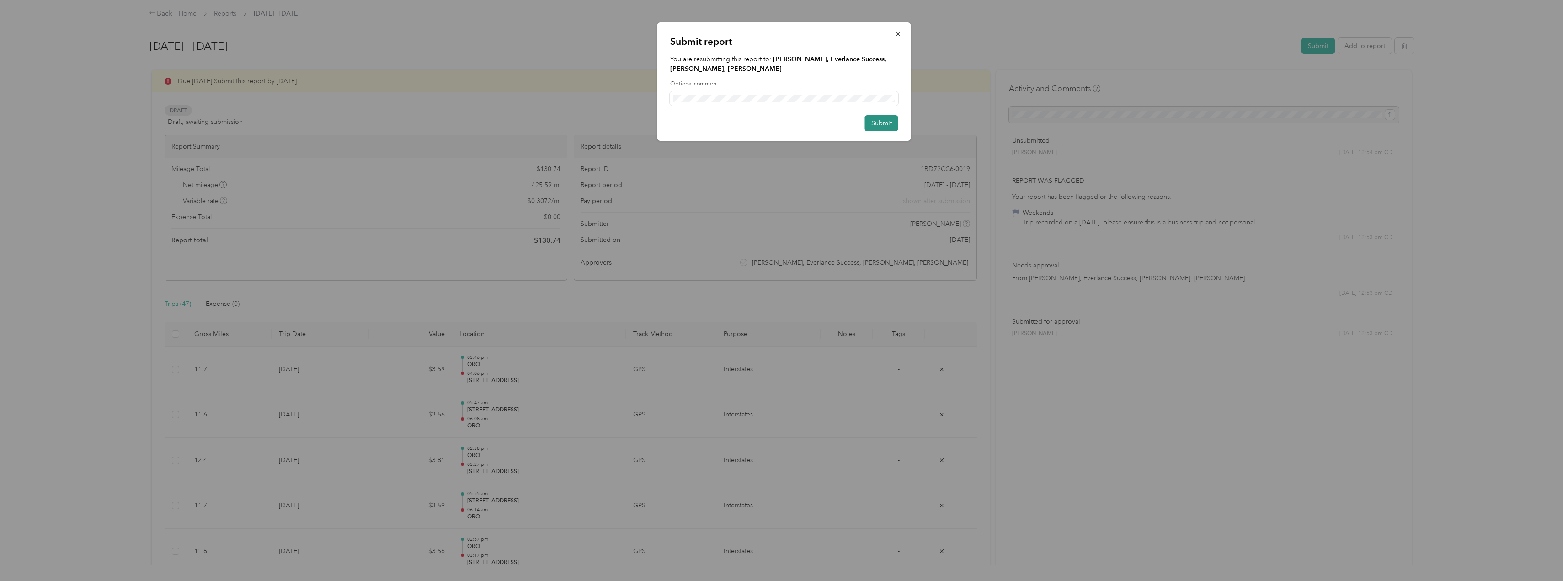
click at [873, 127] on button "Submit" at bounding box center [881, 123] width 33 height 16
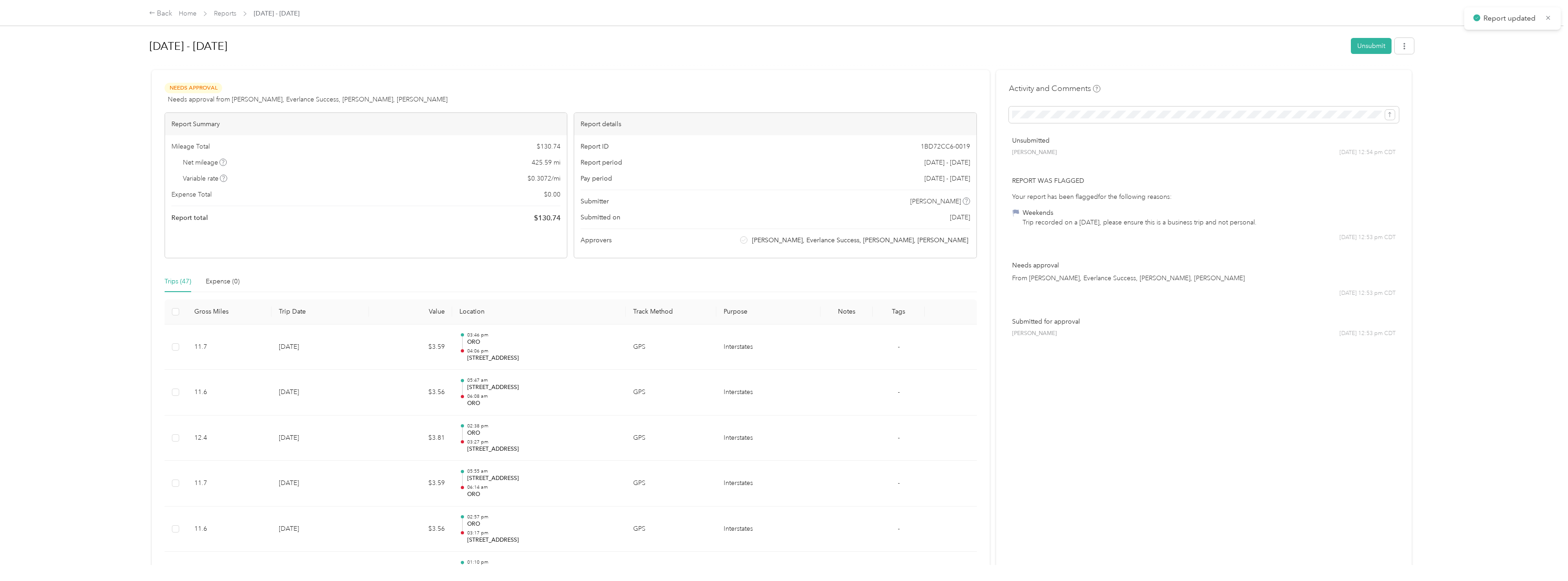
drag, startPoint x: 879, startPoint y: 120, endPoint x: 1288, endPoint y: 330, distance: 459.8
